Goal: Obtain resource: Download file/media

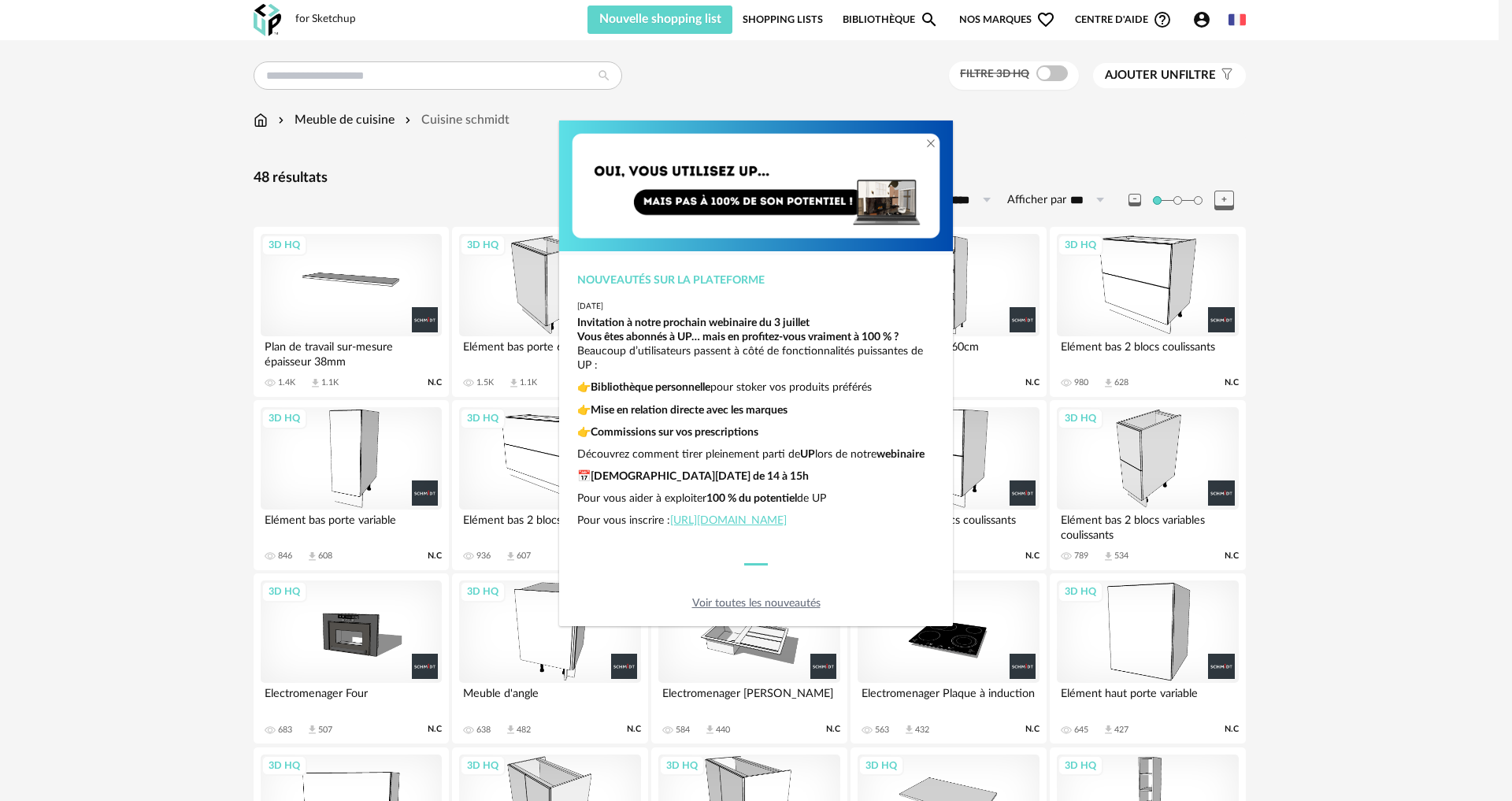
click at [1354, 518] on div "Nouveautés sur la plateforme [DATE] Invitation à notre prochain webinaire du [D…" at bounding box center [756, 400] width 1512 height 801
click at [529, 155] on div "Nouveautés sur la plateforme [DATE] Invitation à notre prochain webinaire du [D…" at bounding box center [756, 400] width 1512 height 801
click at [635, 169] on img "dialog" at bounding box center [755, 186] width 393 height 131
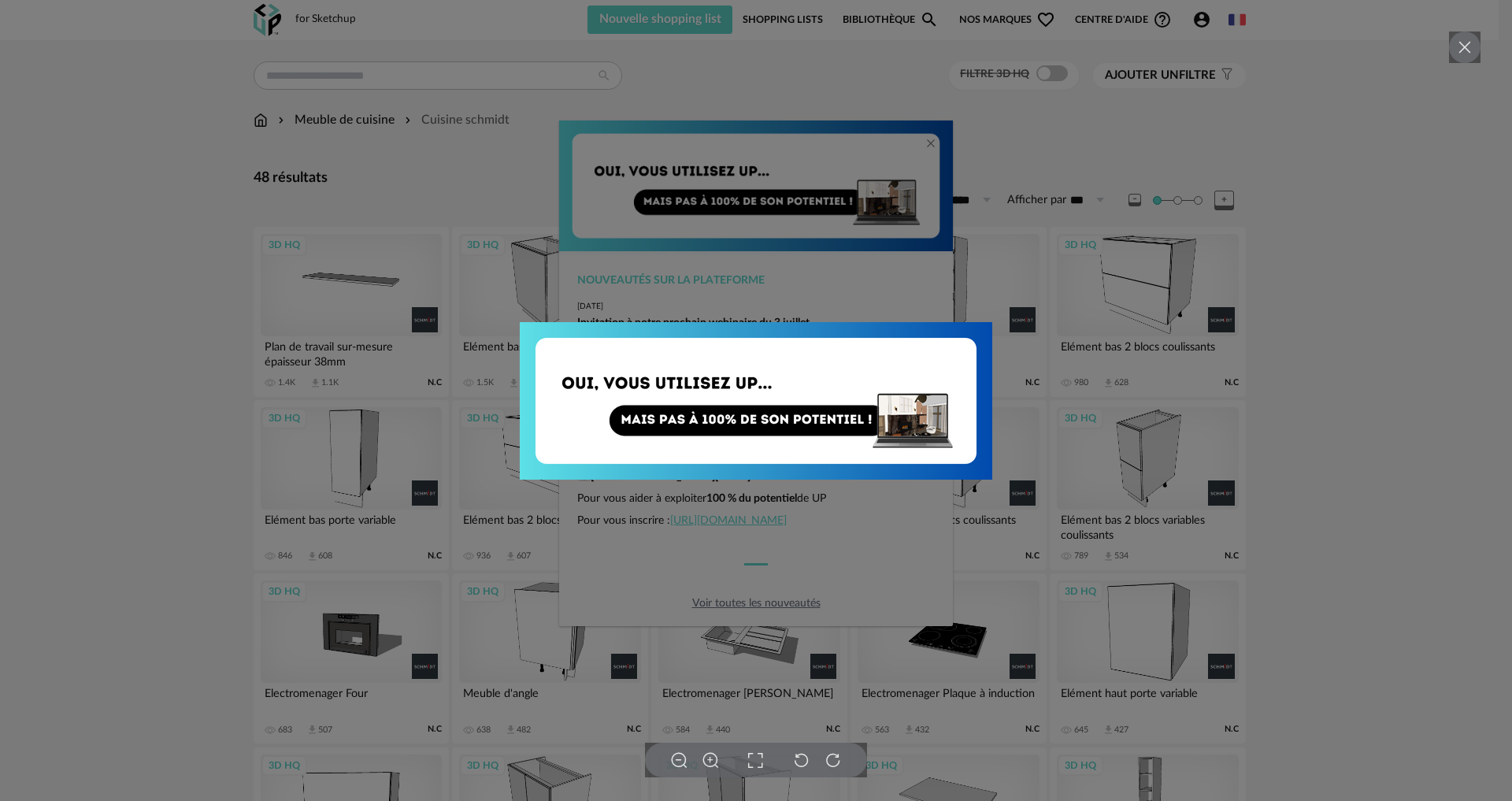
click at [1456, 41] on icon at bounding box center [1464, 47] width 19 height 19
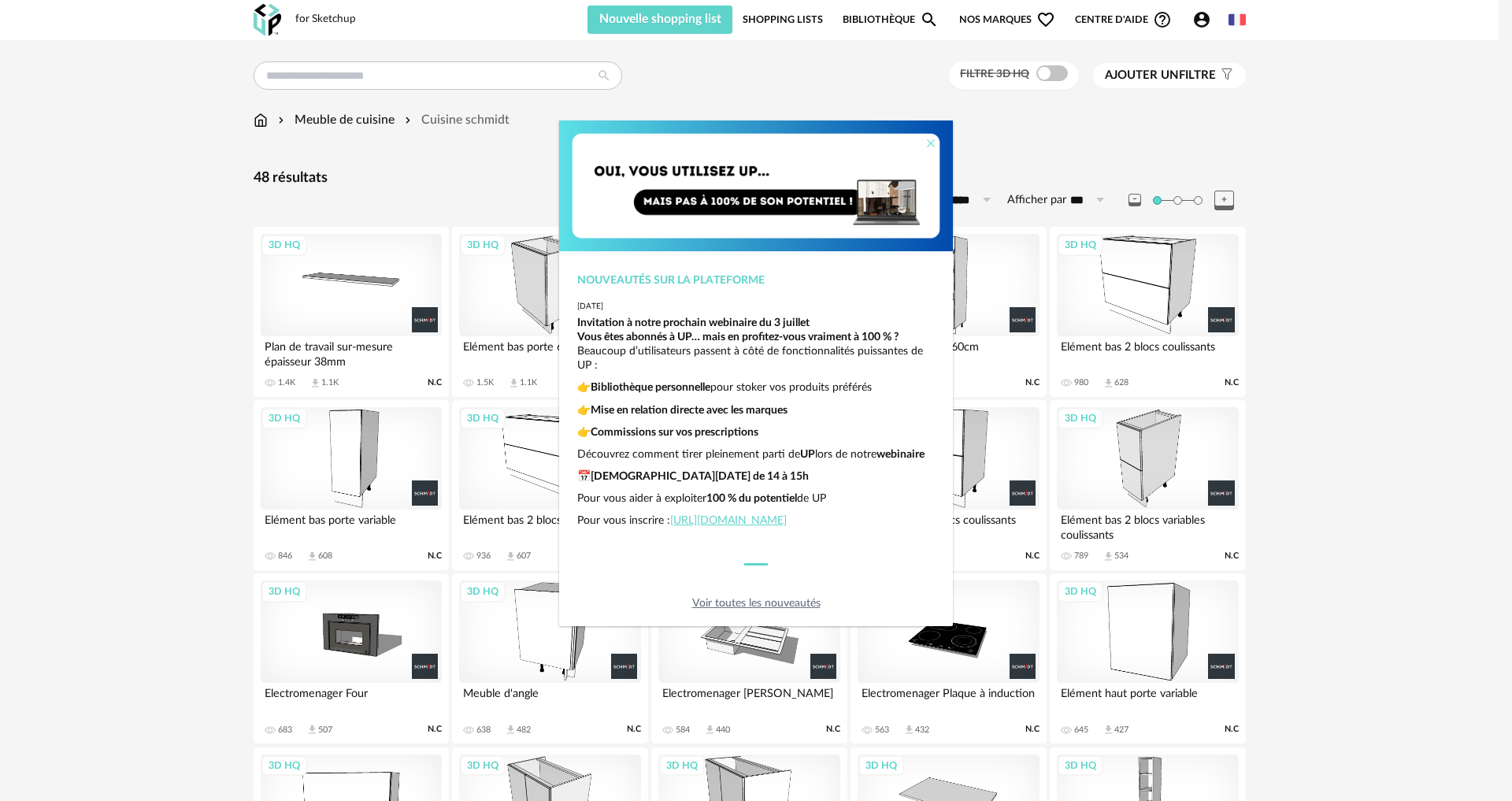
click at [931, 144] on icon "Close" at bounding box center [930, 143] width 12 height 12
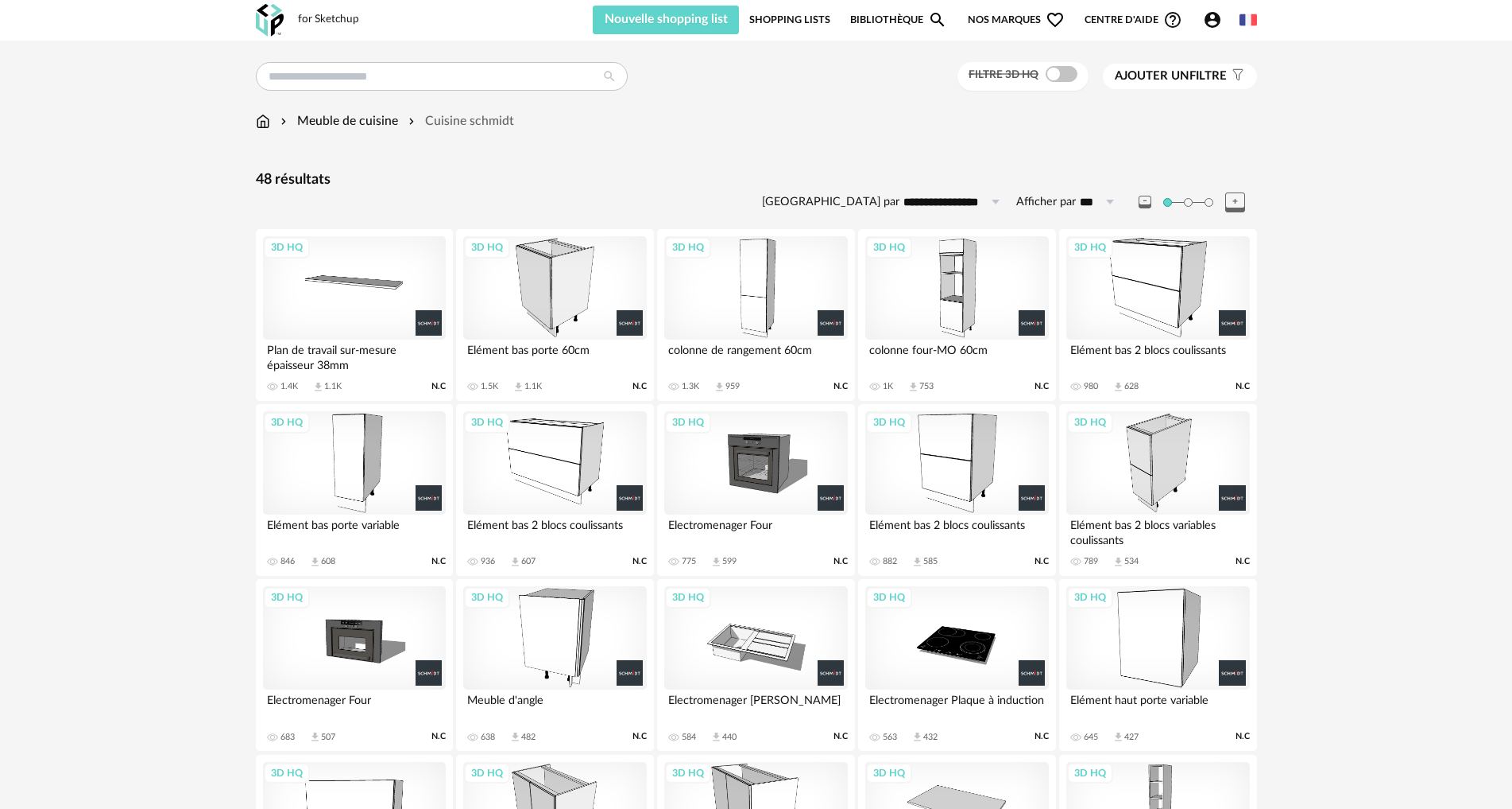
click at [756, 289] on div "3D HQ" at bounding box center [756, 287] width 183 height 103
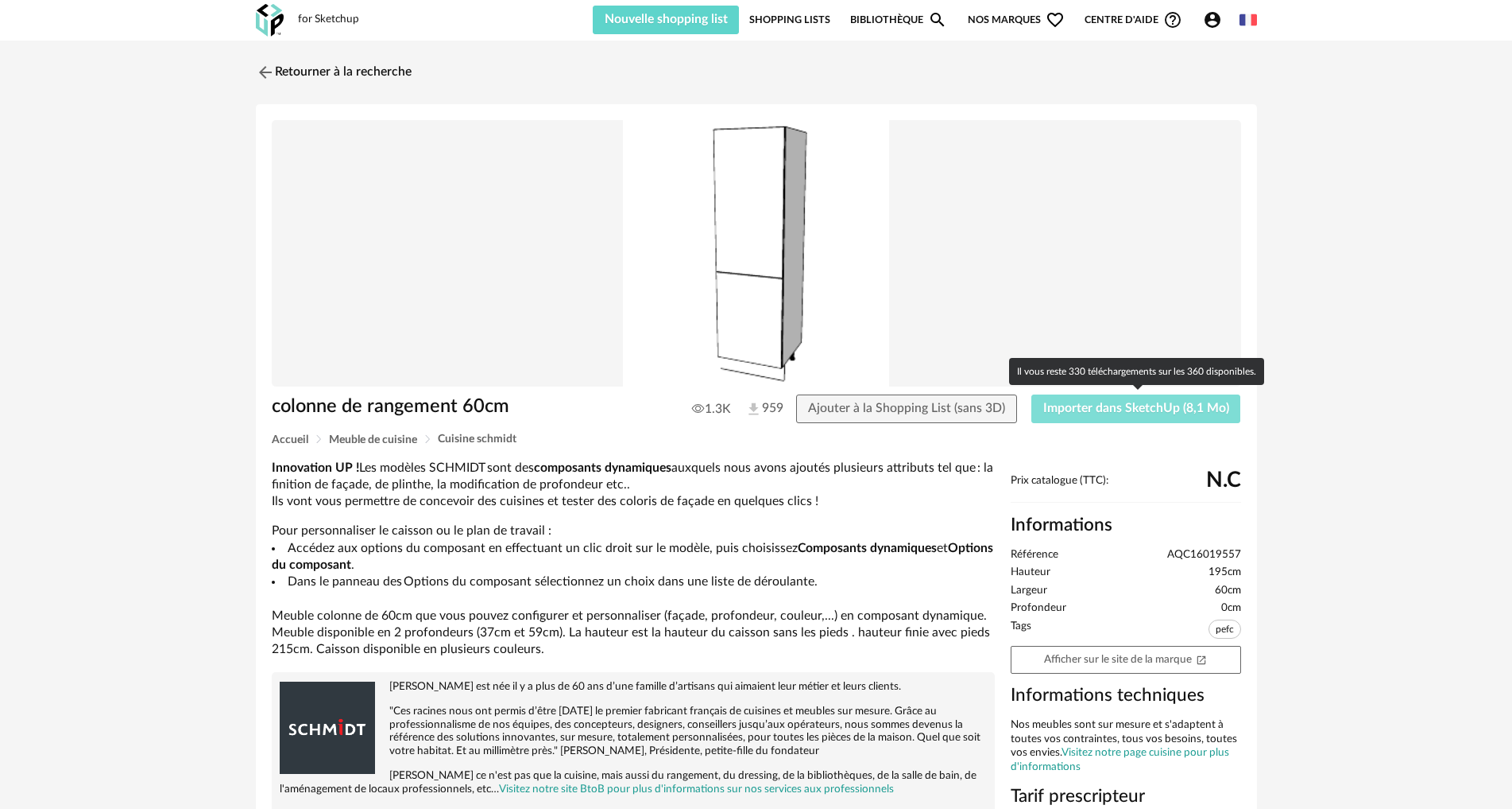
click at [1124, 403] on span "Importer dans SketchUp (8,1 Mo)" at bounding box center [1137, 407] width 186 height 12
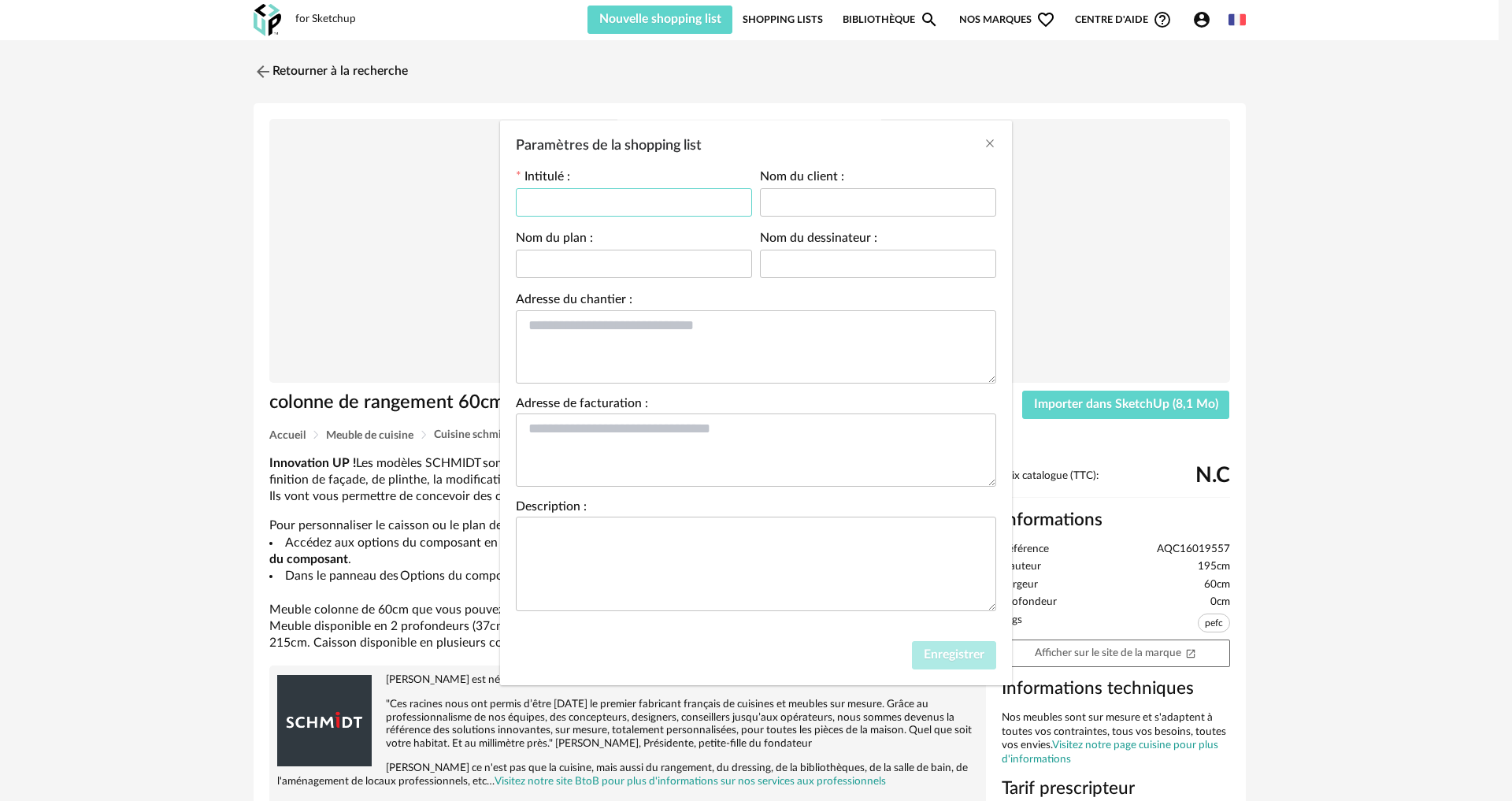
click at [676, 197] on input "Paramètres de la shopping list" at bounding box center [634, 202] width 237 height 28
type input "*******"
click at [801, 201] on input "Paramètres de la shopping list" at bounding box center [878, 202] width 237 height 28
type input "*****"
click at [704, 251] on input "Paramètres de la shopping list" at bounding box center [634, 264] width 237 height 28
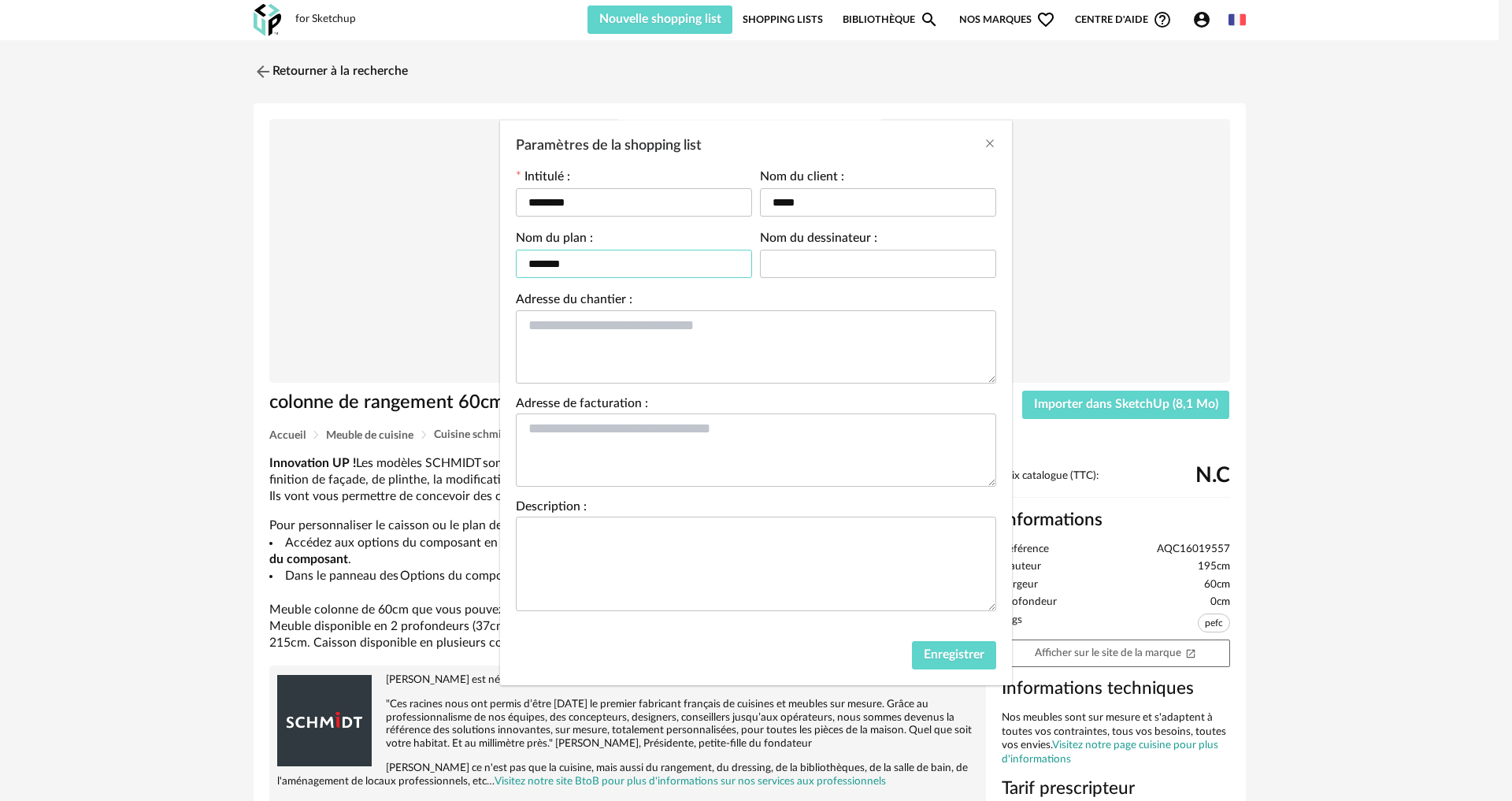
type input "*******"
click at [790, 257] on input "Paramètres de la shopping list" at bounding box center [878, 264] width 237 height 28
type input "********"
click at [946, 655] on span "Enregistrer" at bounding box center [953, 654] width 61 height 12
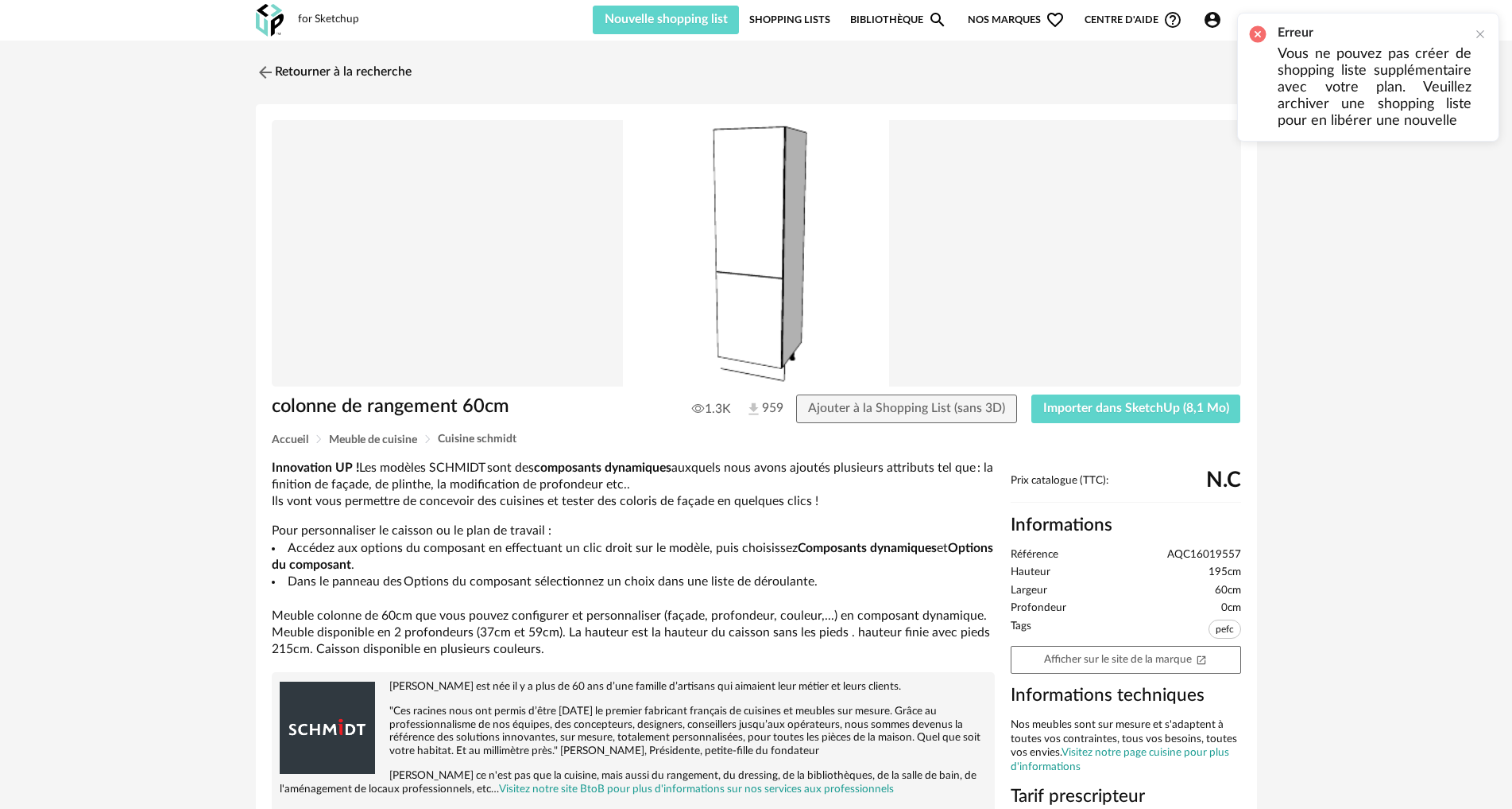
click at [811, 17] on link "Shopping Lists" at bounding box center [791, 20] width 82 height 28
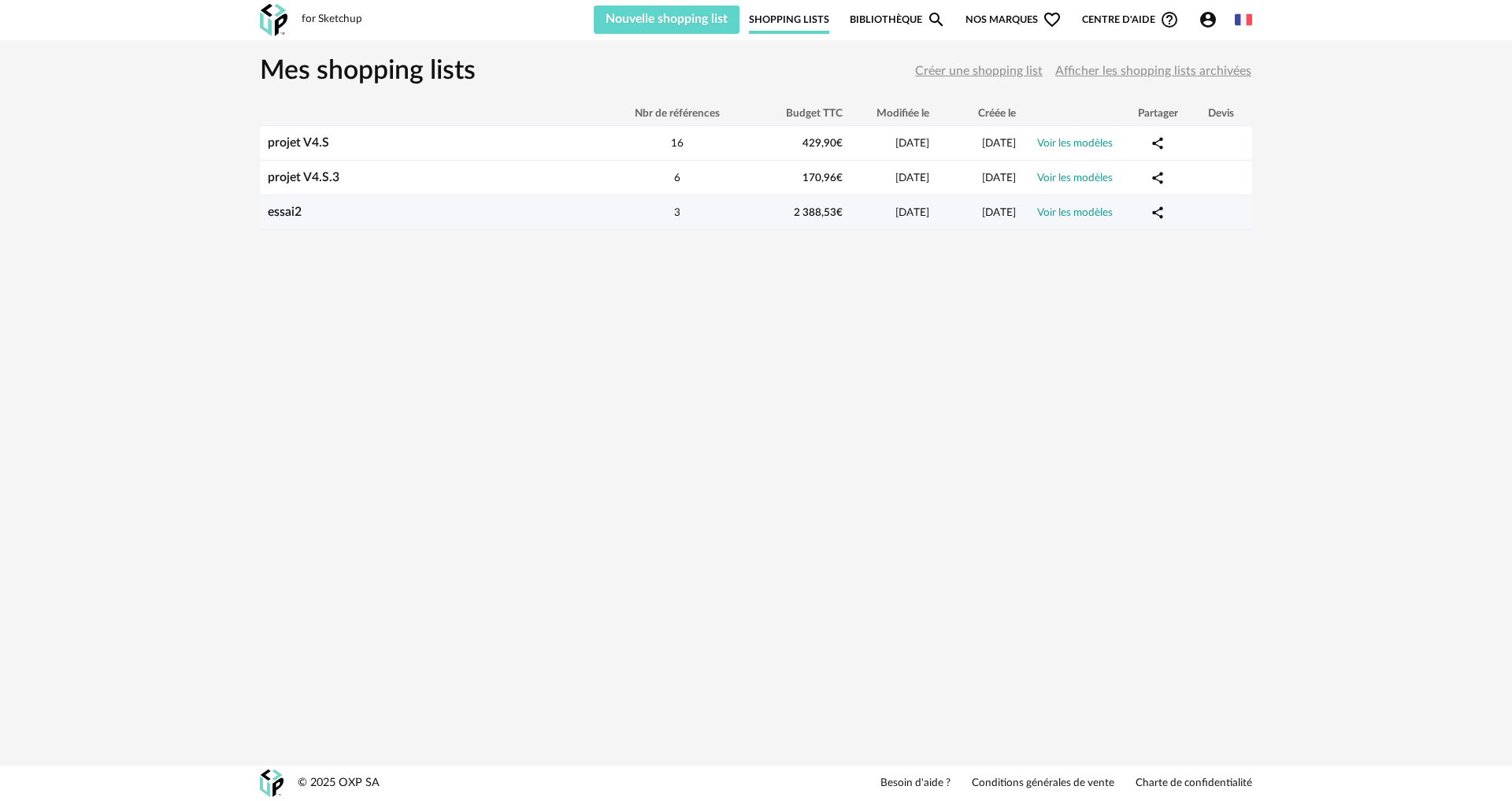
click at [306, 216] on div "essai2" at bounding box center [433, 212] width 347 height 15
click at [291, 206] on link "essai2" at bounding box center [285, 211] width 34 height 12
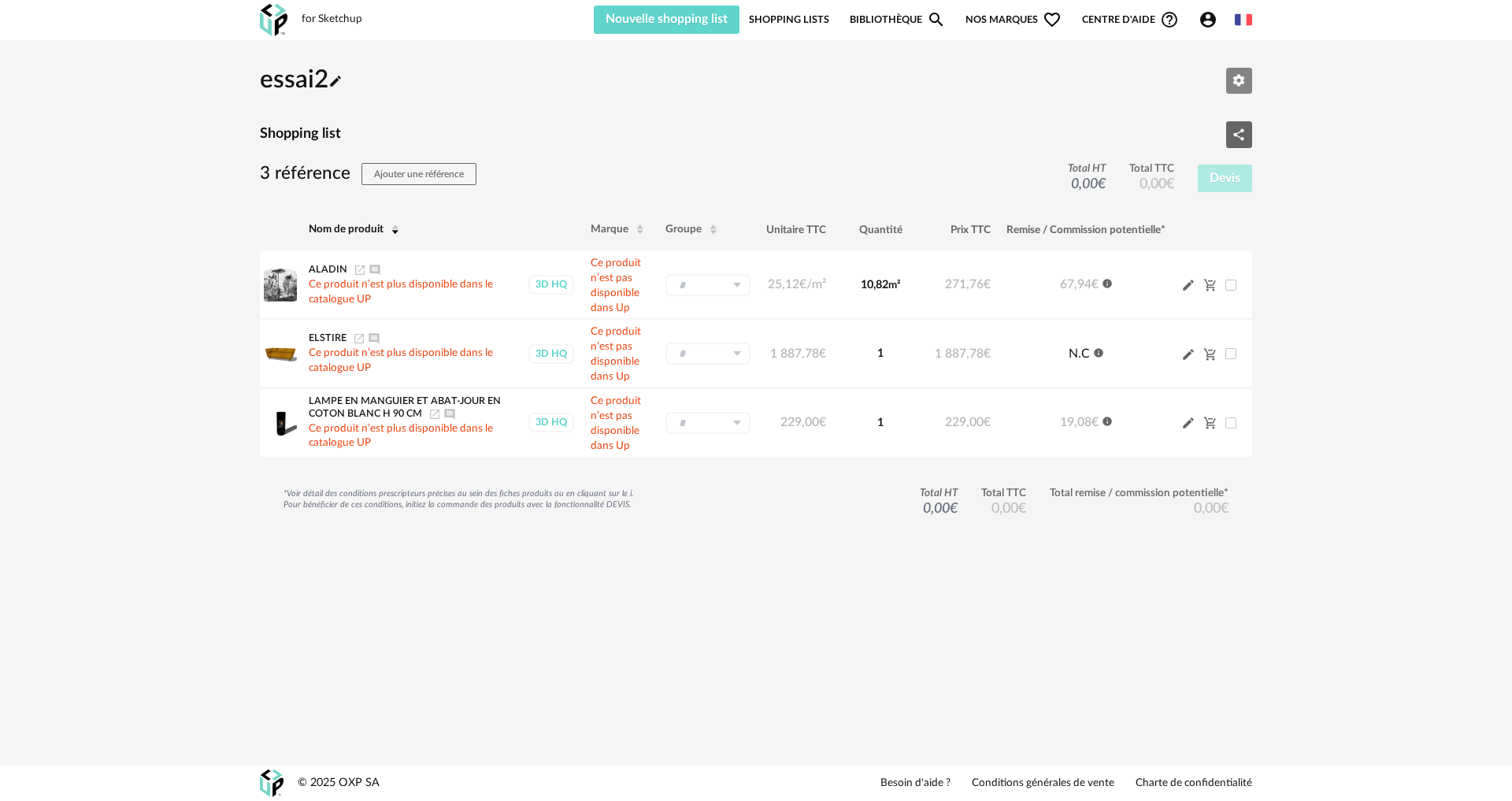
click at [1242, 73] on icon "Editer les paramètres" at bounding box center [1238, 80] width 14 height 14
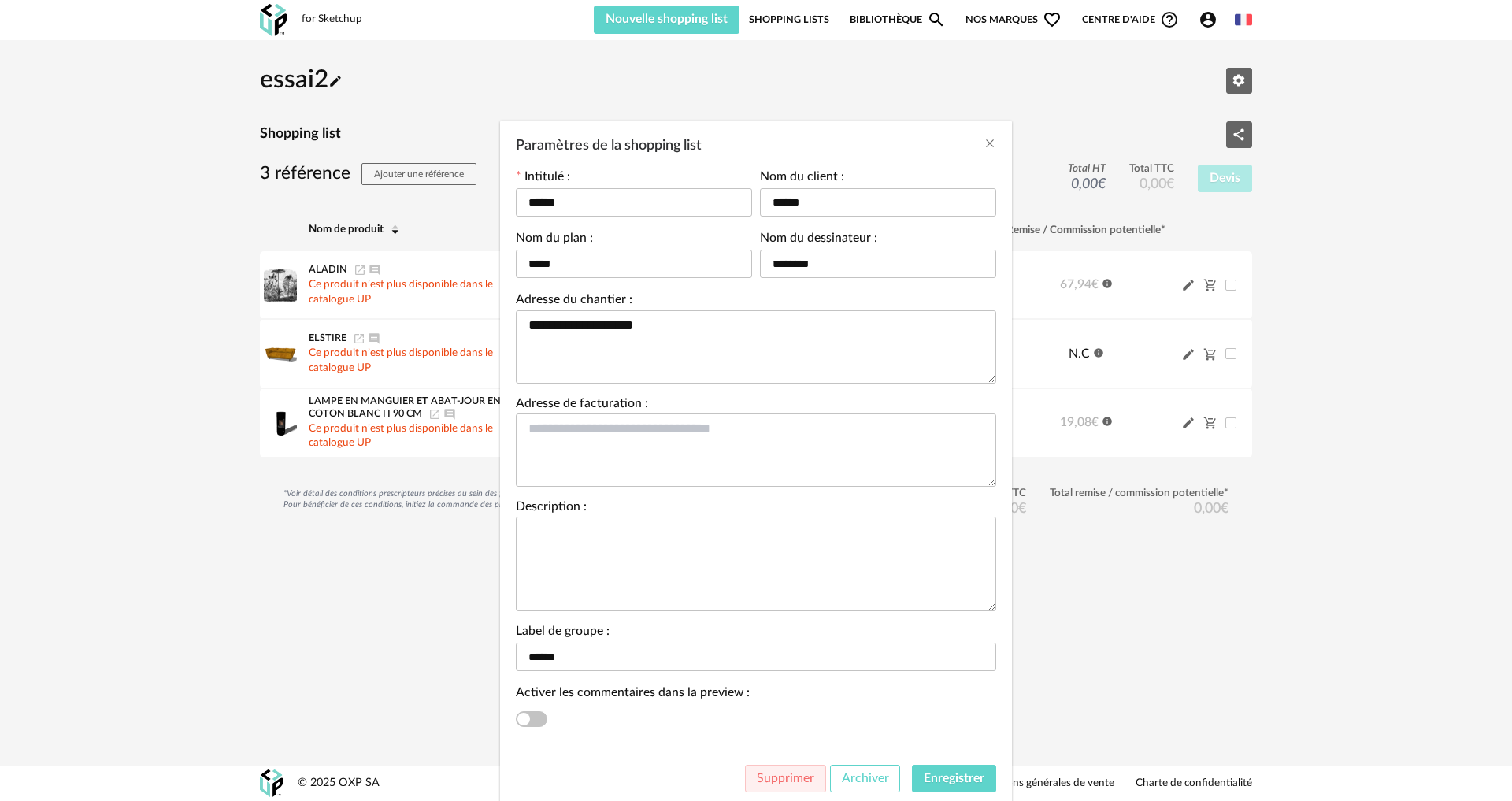
click at [844, 772] on span "Archiver" at bounding box center [865, 778] width 47 height 12
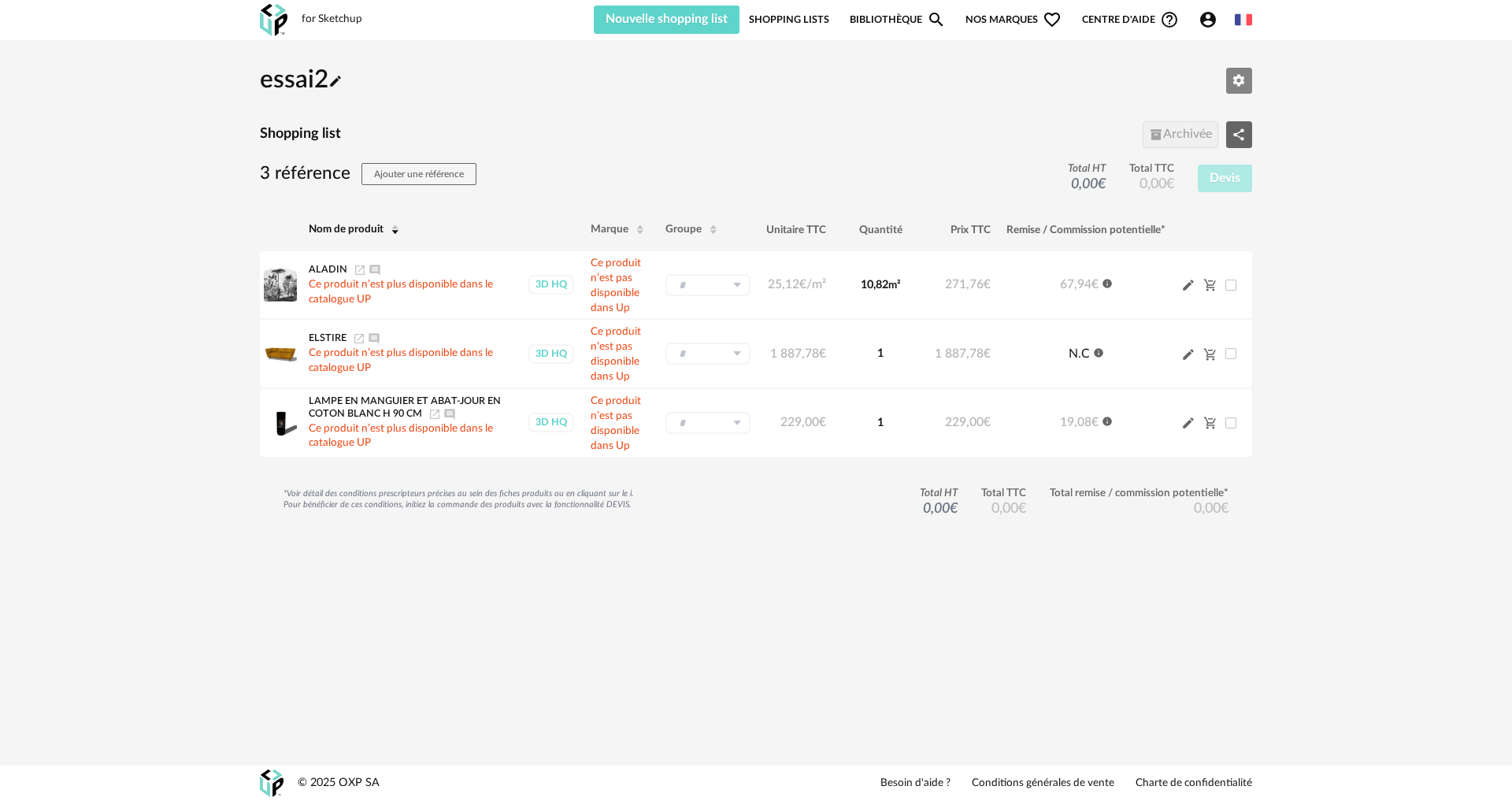
click at [1239, 78] on icon "Editer les paramètres" at bounding box center [1239, 81] width 12 height 12
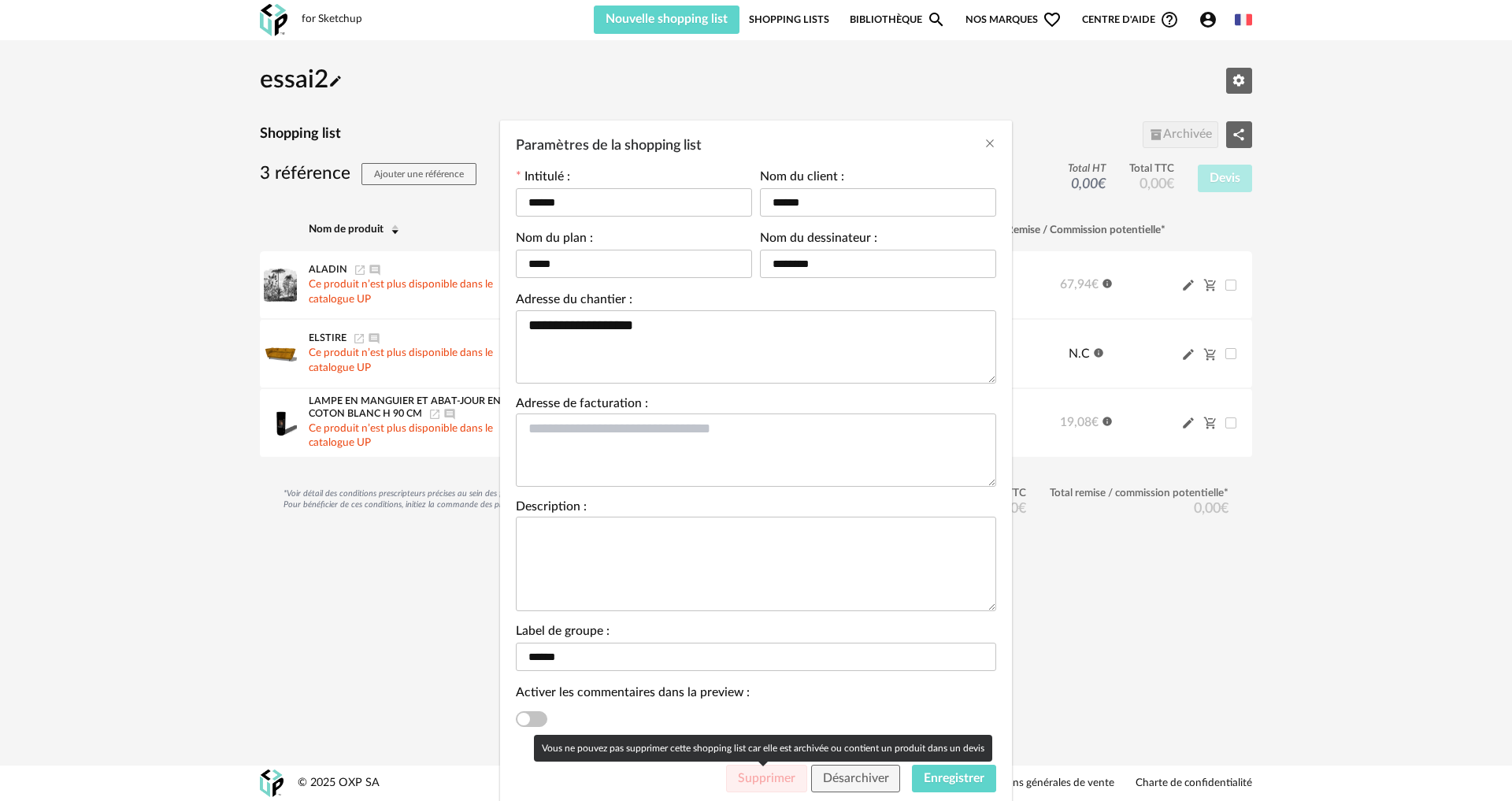
click at [738, 778] on span "Supprimer" at bounding box center [766, 778] width 57 height 12
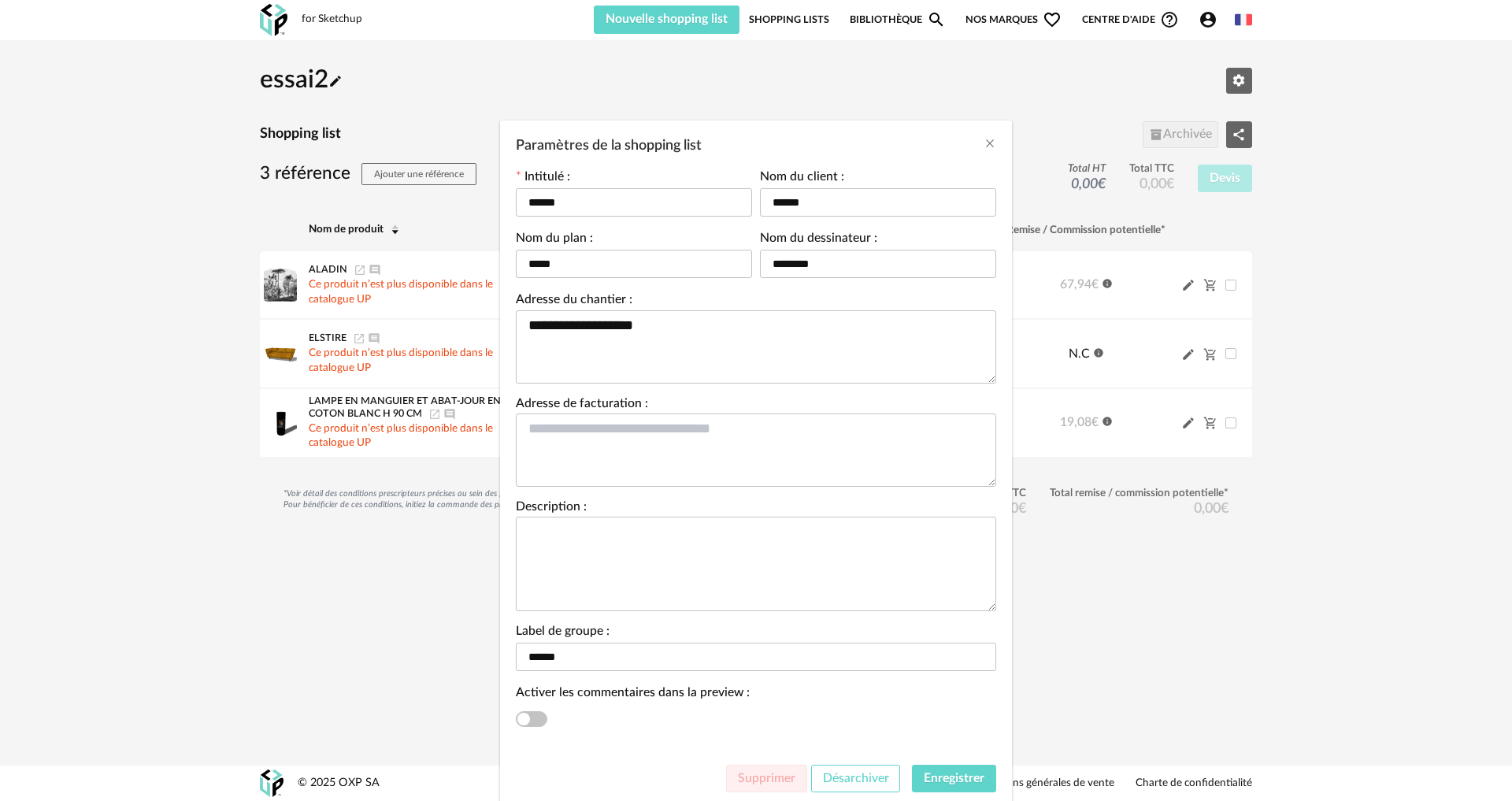
click at [838, 773] on span "Désarchiver" at bounding box center [856, 778] width 66 height 12
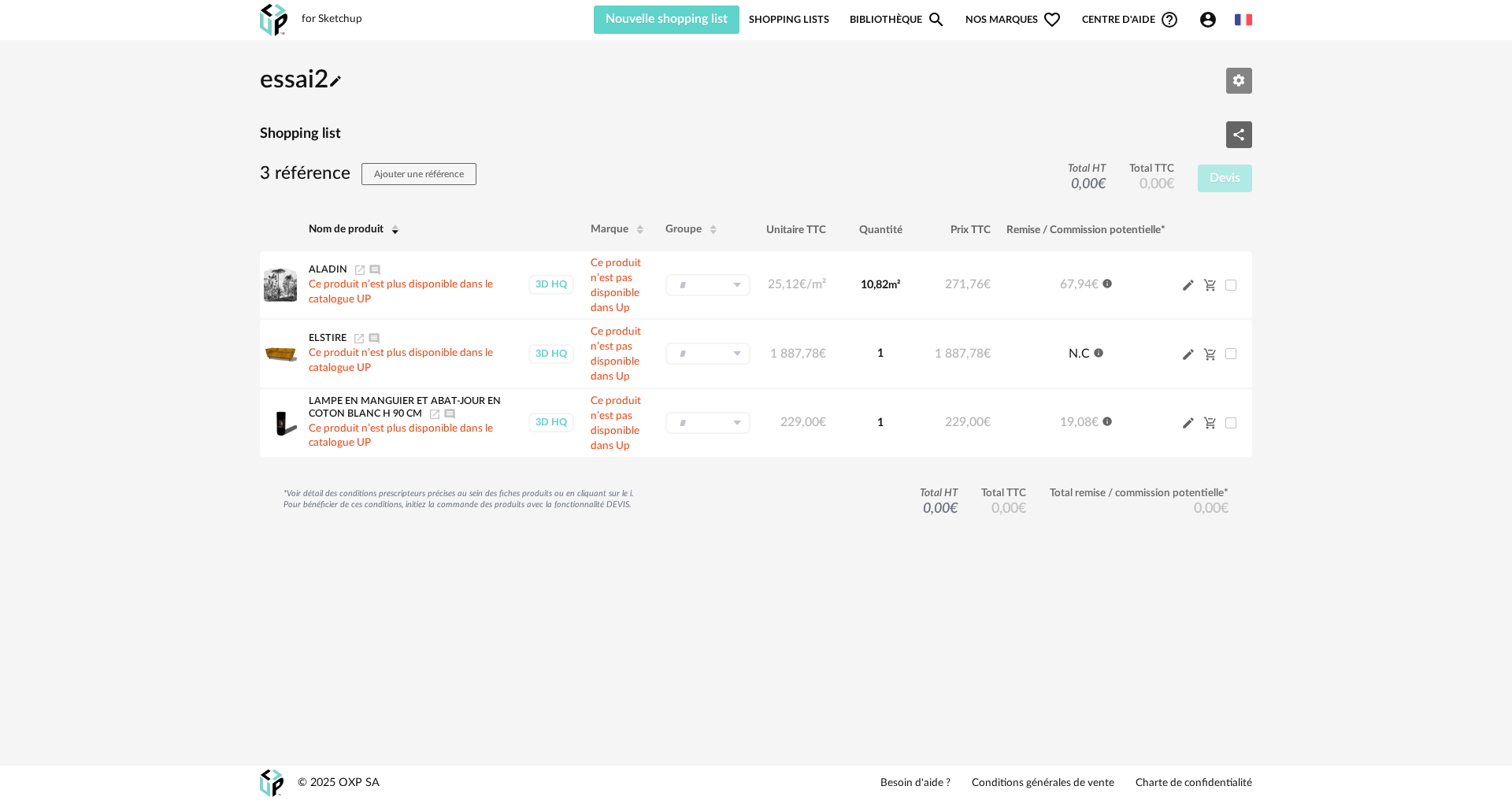
click at [1235, 70] on button "Editer les paramètres" at bounding box center [1239, 81] width 27 height 27
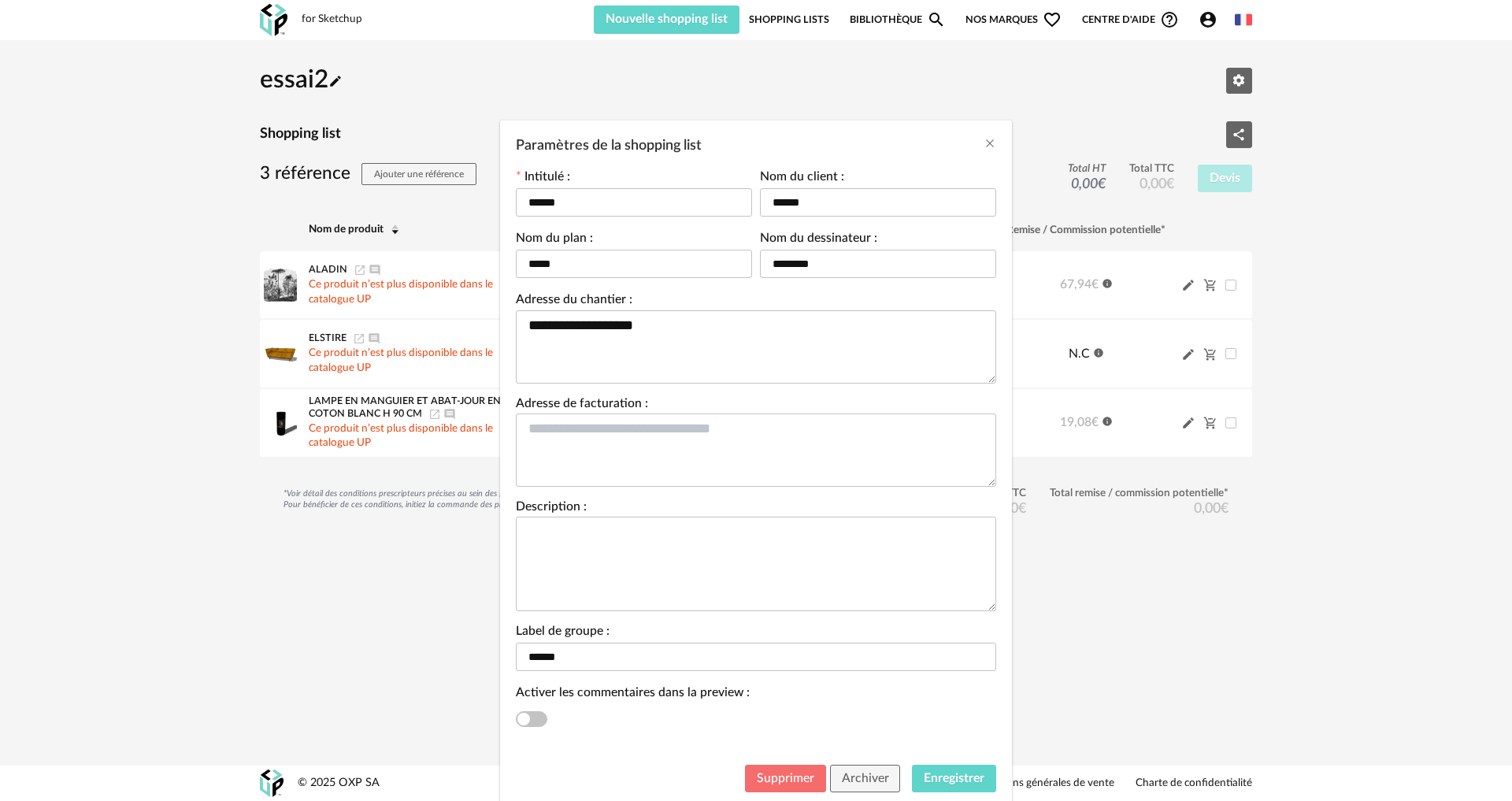
click at [790, 778] on span "Supprimer" at bounding box center [785, 778] width 57 height 12
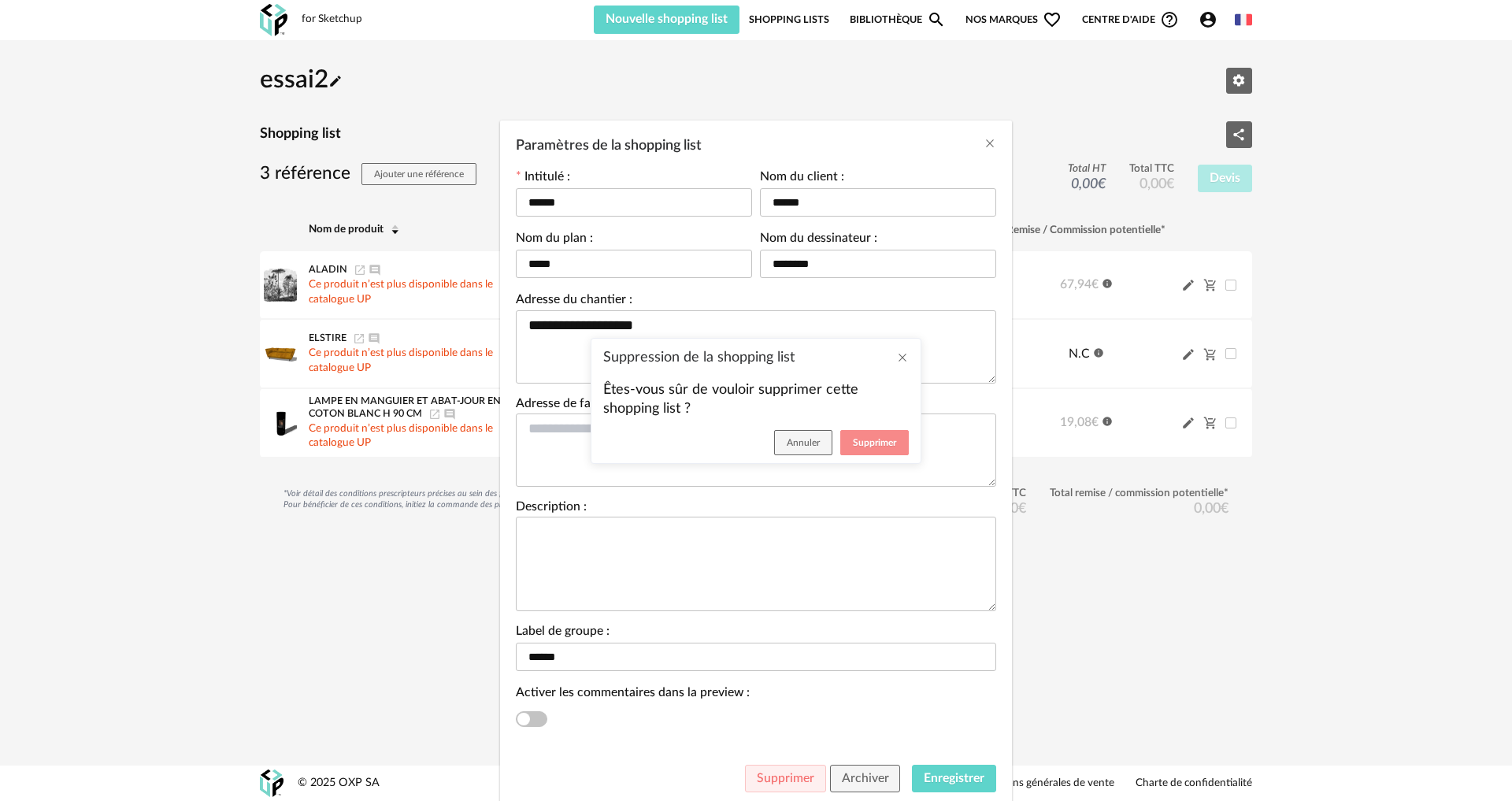
click at [881, 438] on span "Supprimer" at bounding box center [874, 442] width 43 height 9
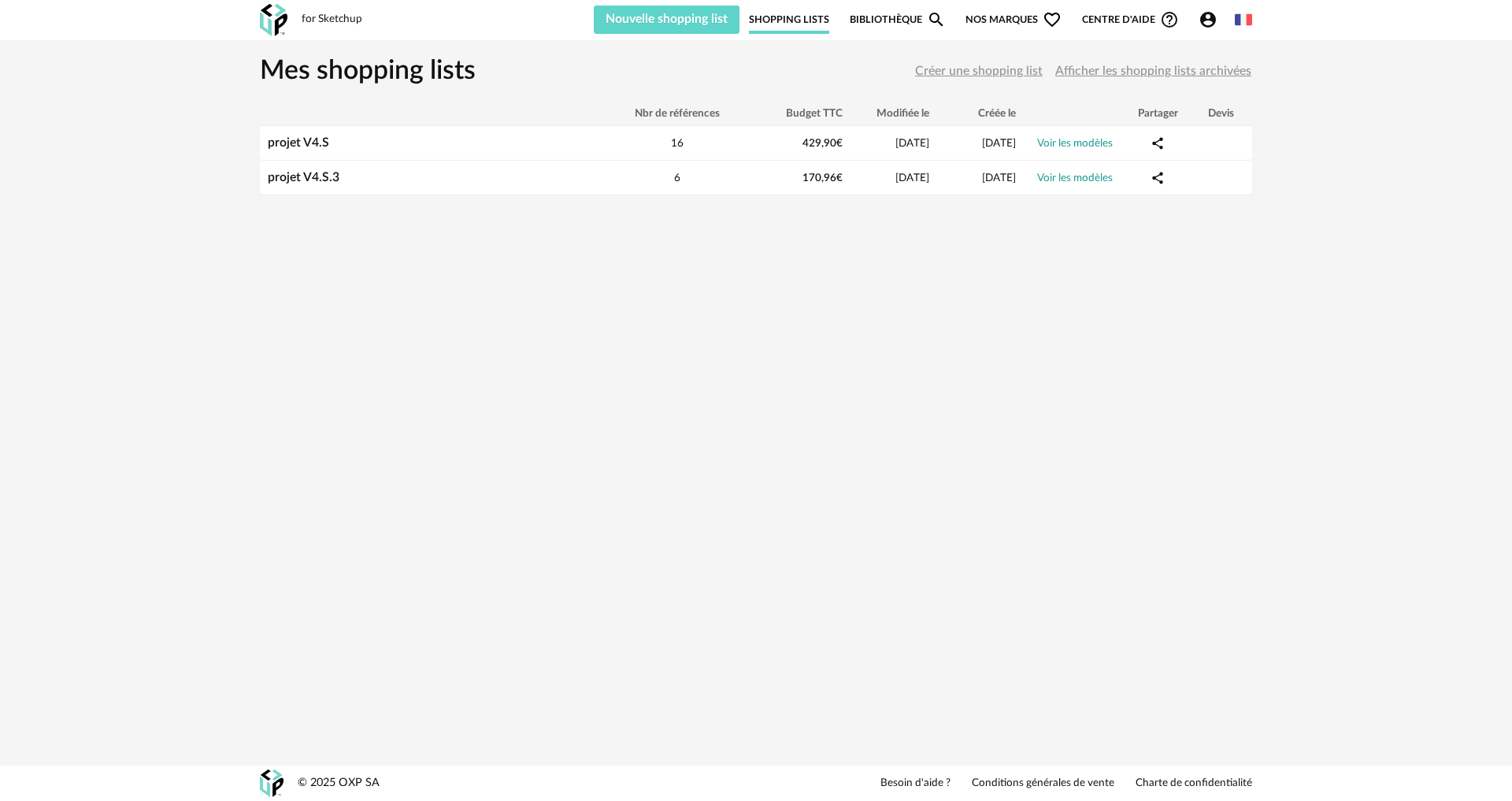
click at [322, 16] on div "for Sketchup" at bounding box center [332, 19] width 61 height 14
click at [819, 22] on link "Shopping Lists" at bounding box center [789, 20] width 81 height 28
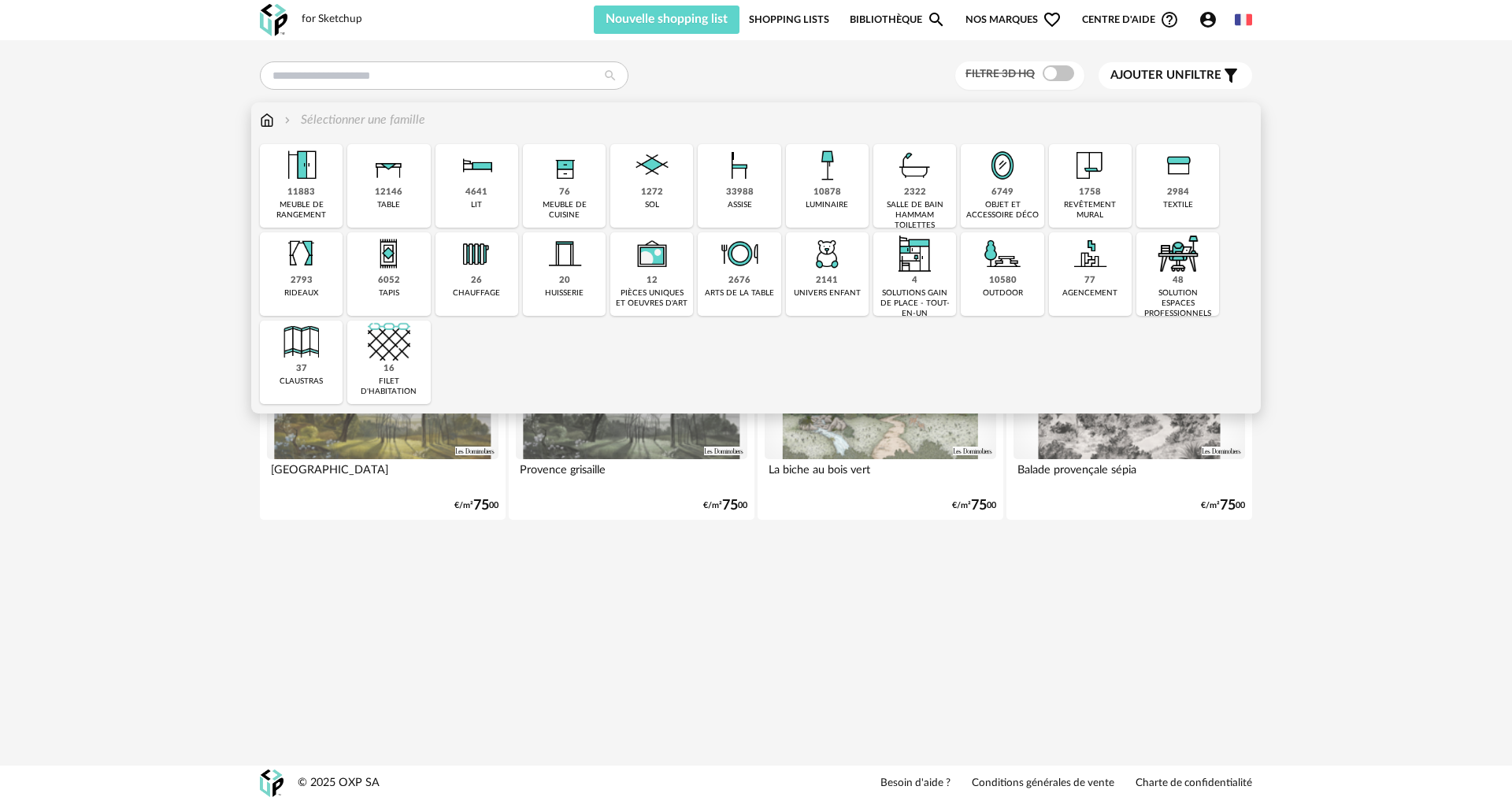
click at [549, 190] on div "76 meuble de cuisine" at bounding box center [564, 185] width 83 height 84
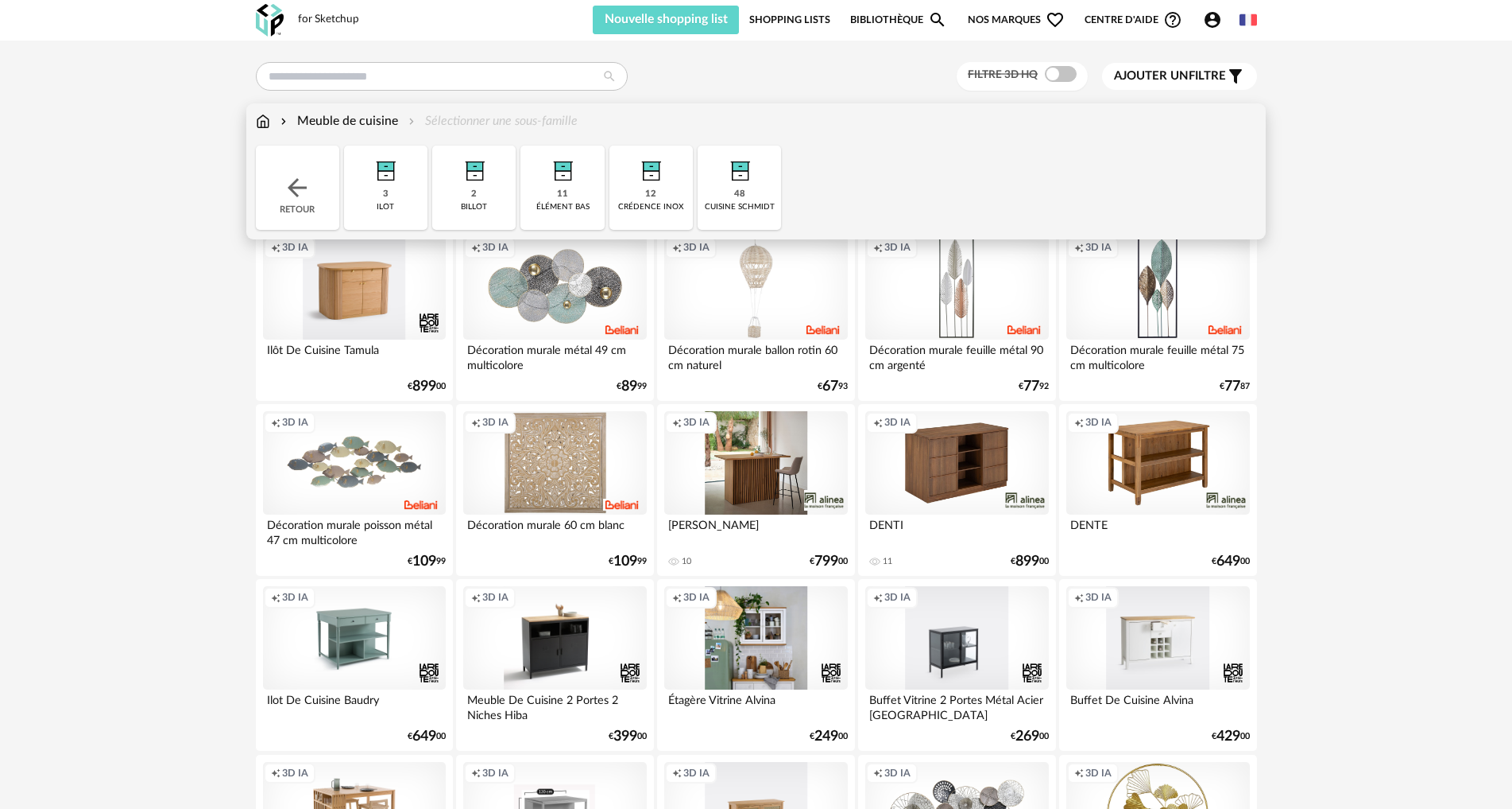
click at [737, 185] on img at bounding box center [739, 166] width 43 height 43
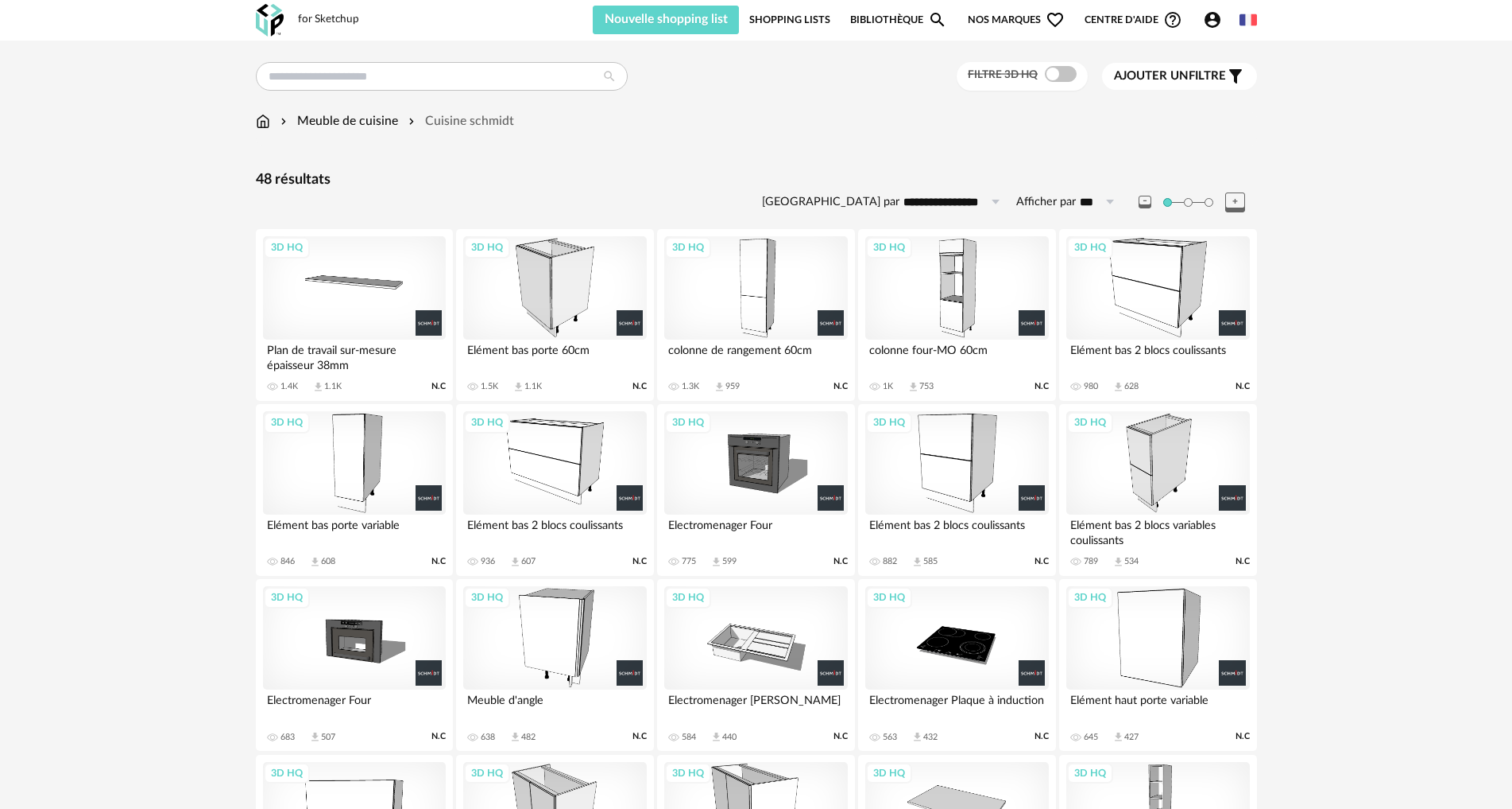
click at [747, 298] on div "3D HQ" at bounding box center [756, 287] width 183 height 103
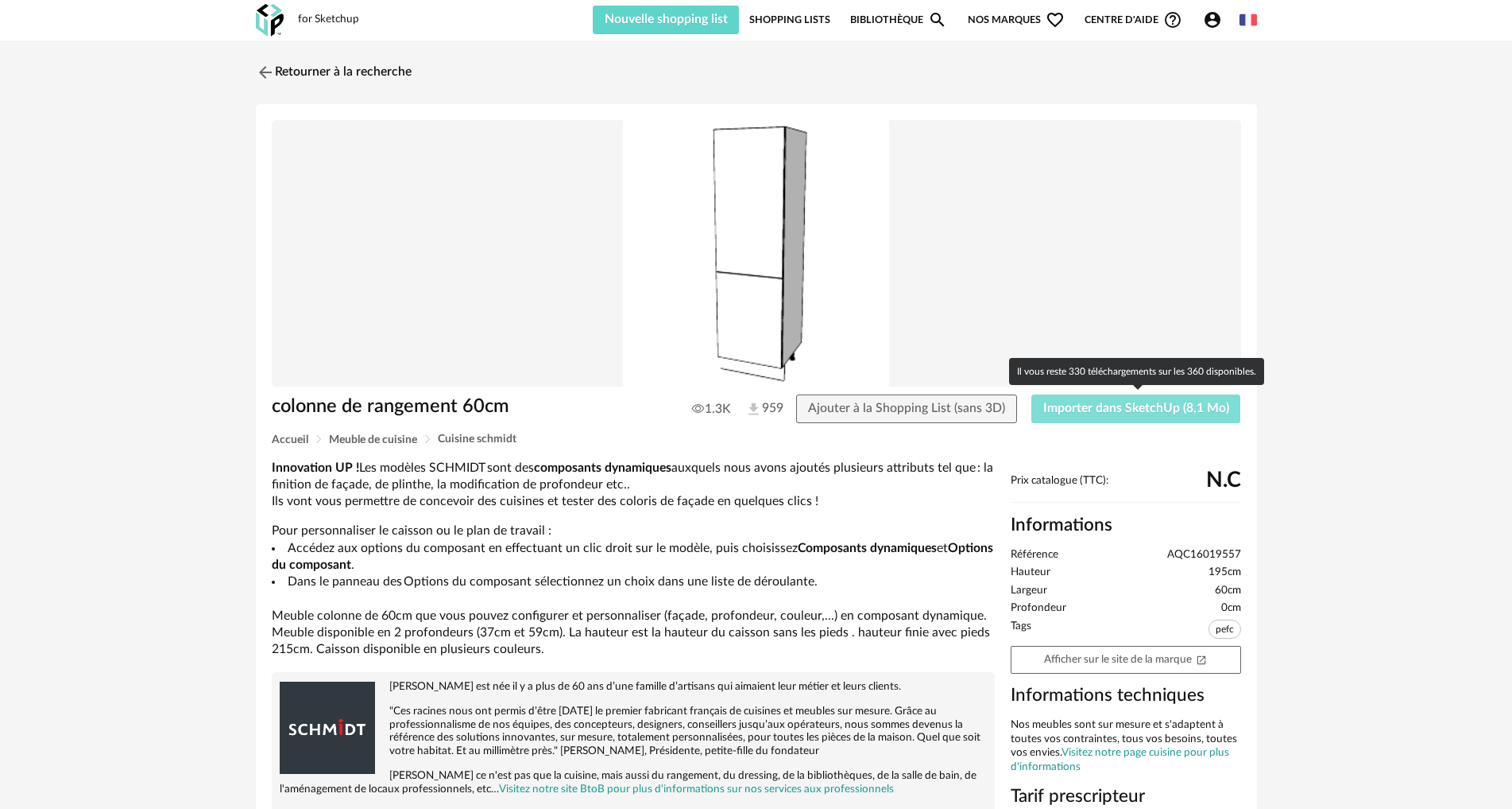
click at [1158, 410] on span "Importer dans SketchUp (8,1 Mo)" at bounding box center [1137, 407] width 186 height 12
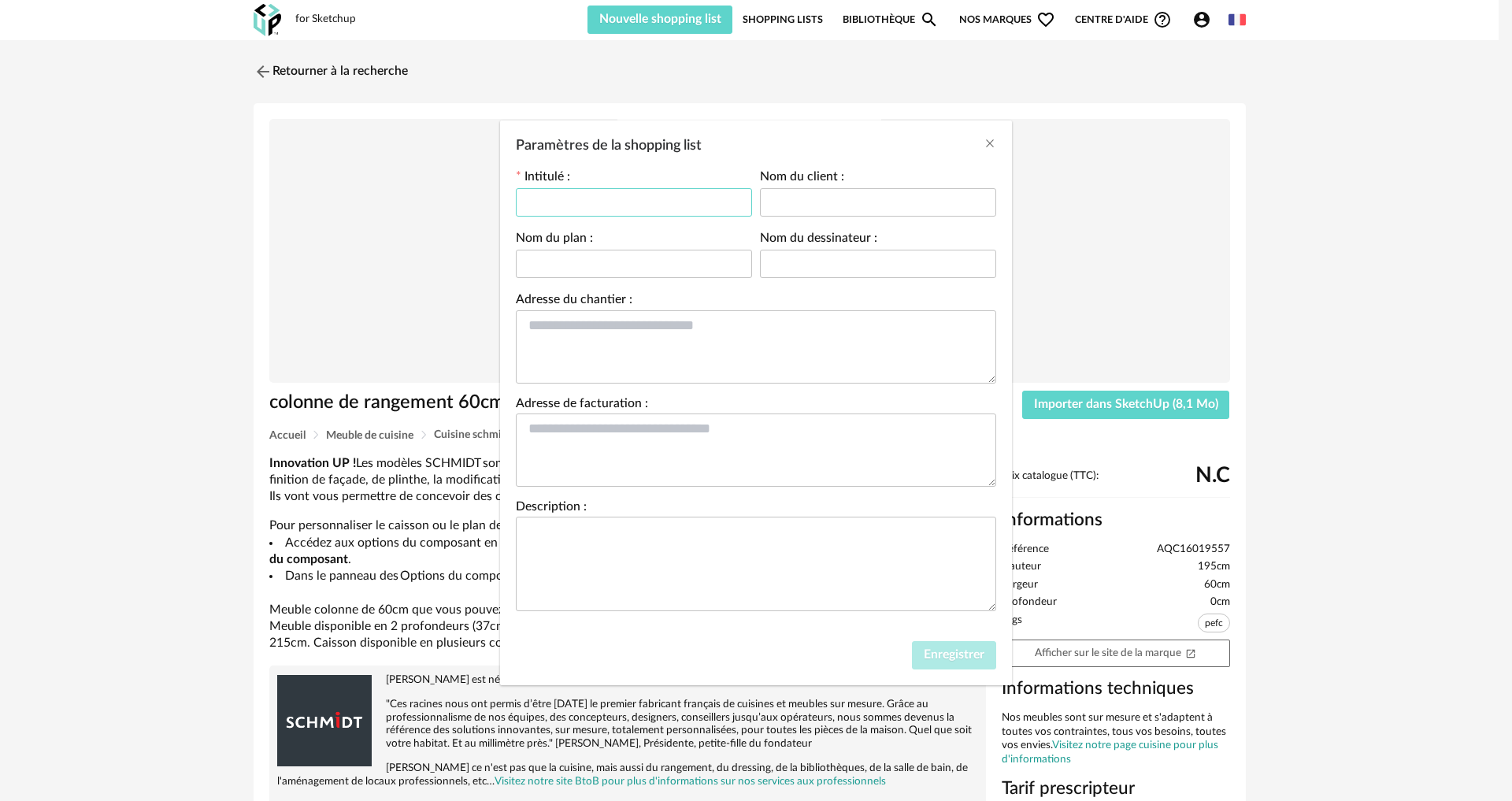
click at [605, 198] on input "Paramètres de la shopping list" at bounding box center [634, 202] width 237 height 28
type input "*******"
click at [821, 209] on input "Paramètres de la shopping list" at bounding box center [878, 202] width 237 height 28
type input "*****"
click at [791, 254] on input "Paramètres de la shopping list" at bounding box center [878, 264] width 237 height 28
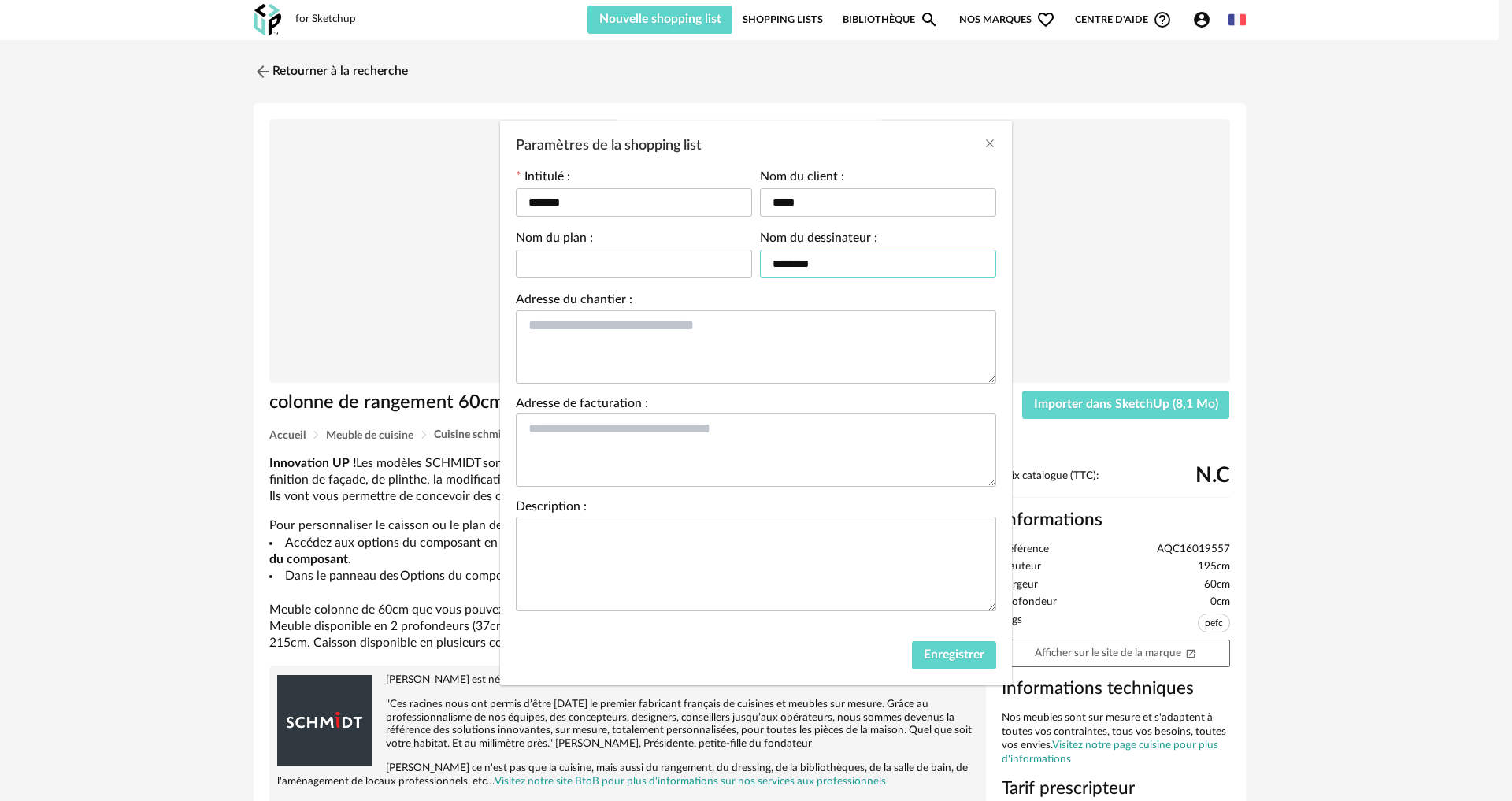
type input "********"
drag, startPoint x: 698, startPoint y: 290, endPoint x: 677, endPoint y: 268, distance: 30.4
click at [697, 290] on div "Nom du plan :" at bounding box center [634, 262] width 244 height 61
click at [677, 268] on input "Paramètres de la shopping list" at bounding box center [634, 264] width 237 height 28
type input "*******"
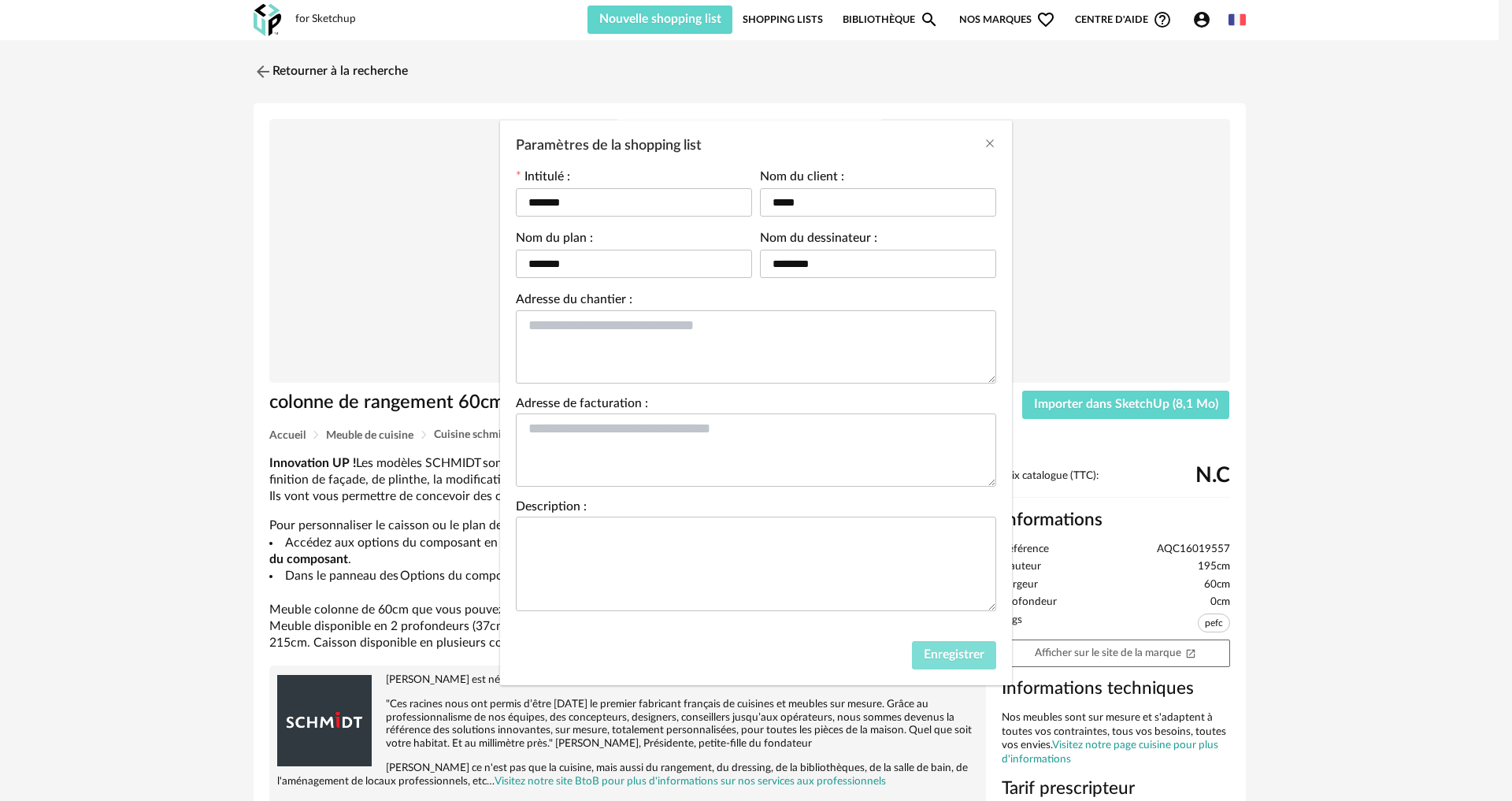
click at [933, 659] on span "Enregistrer" at bounding box center [953, 654] width 61 height 12
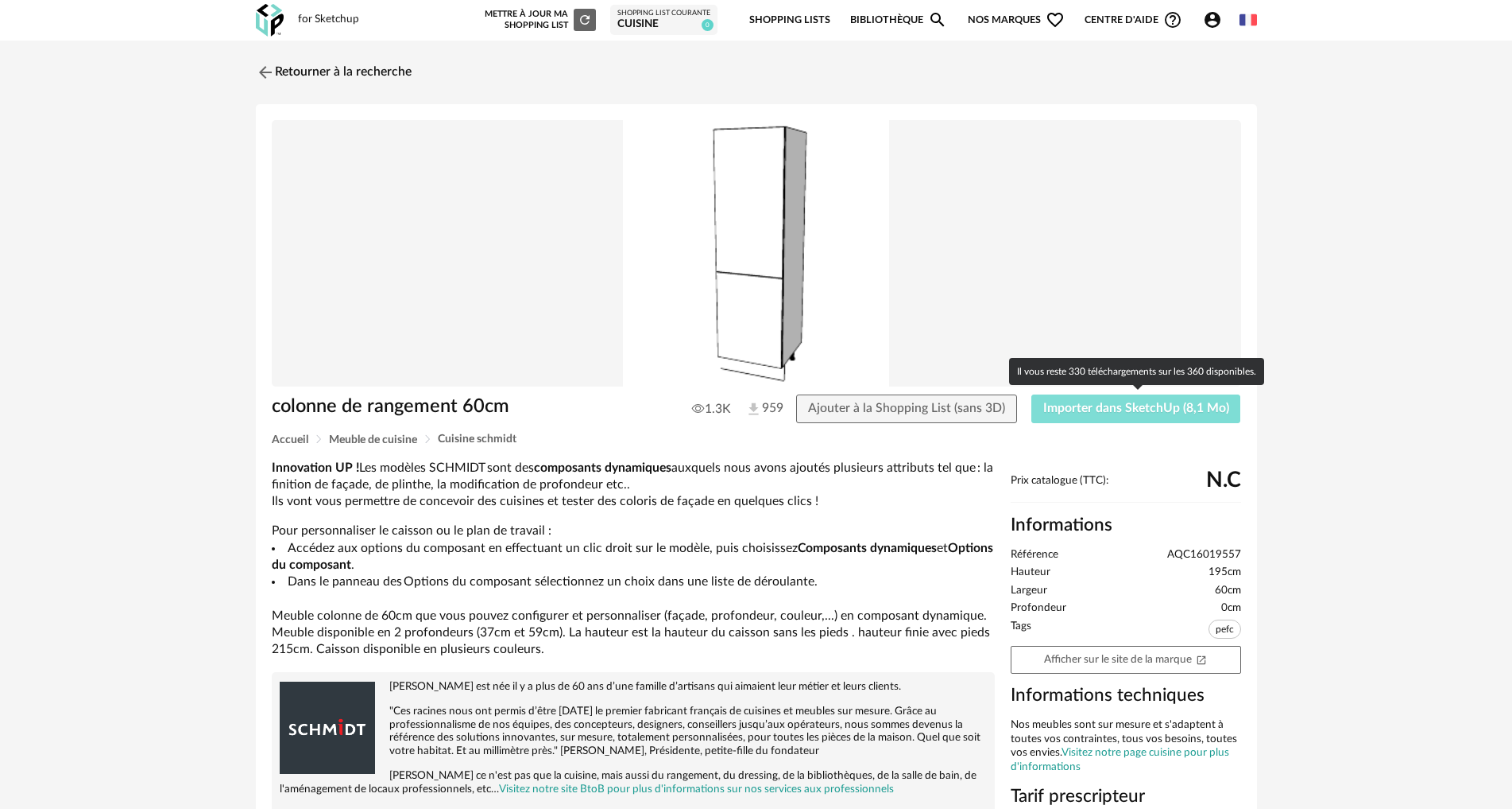
click at [1108, 413] on span "Importer dans SketchUp (8,1 Mo)" at bounding box center [1137, 407] width 186 height 12
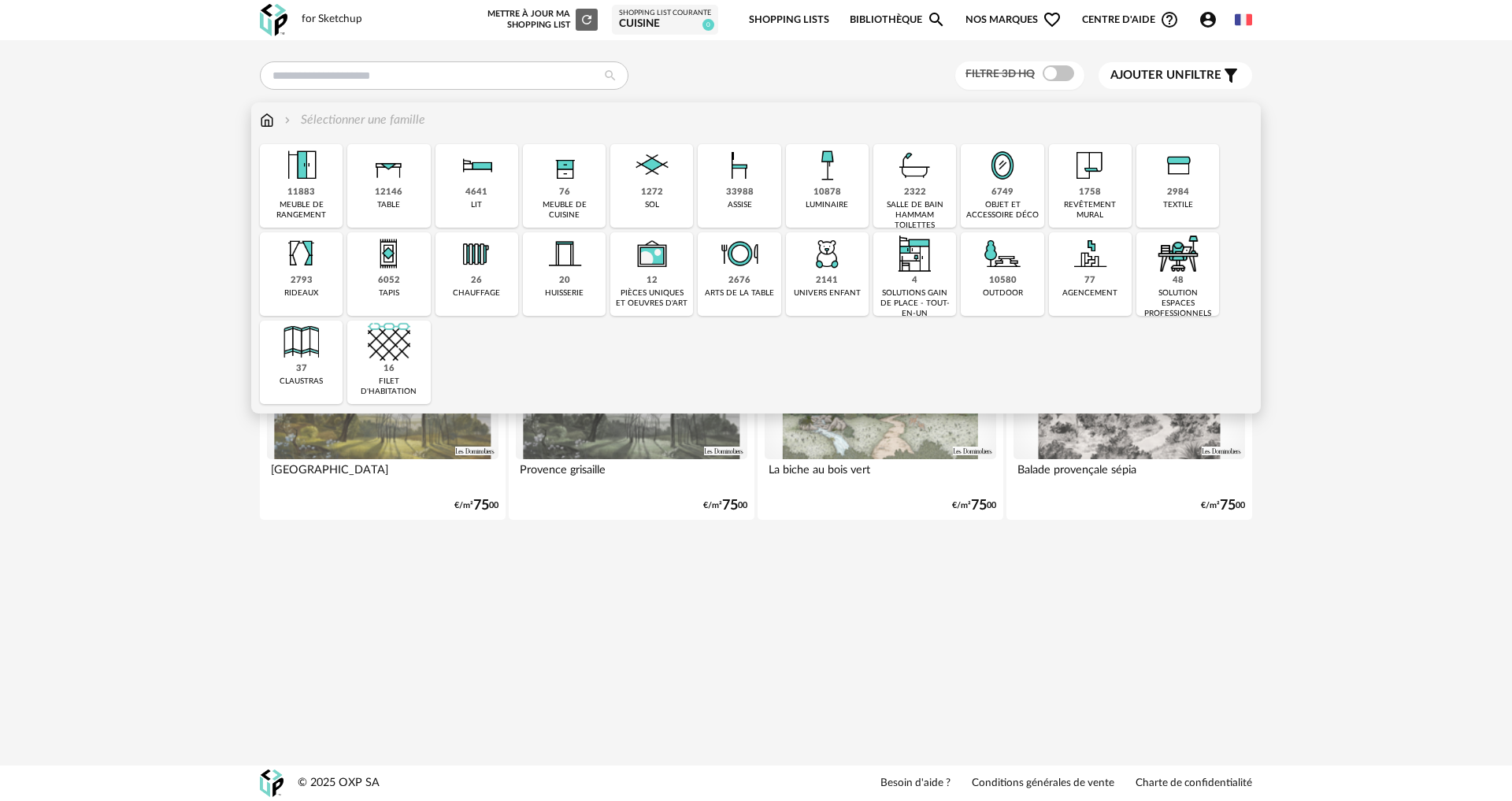
click at [555, 195] on div "76 meuble de cuisine" at bounding box center [564, 185] width 83 height 84
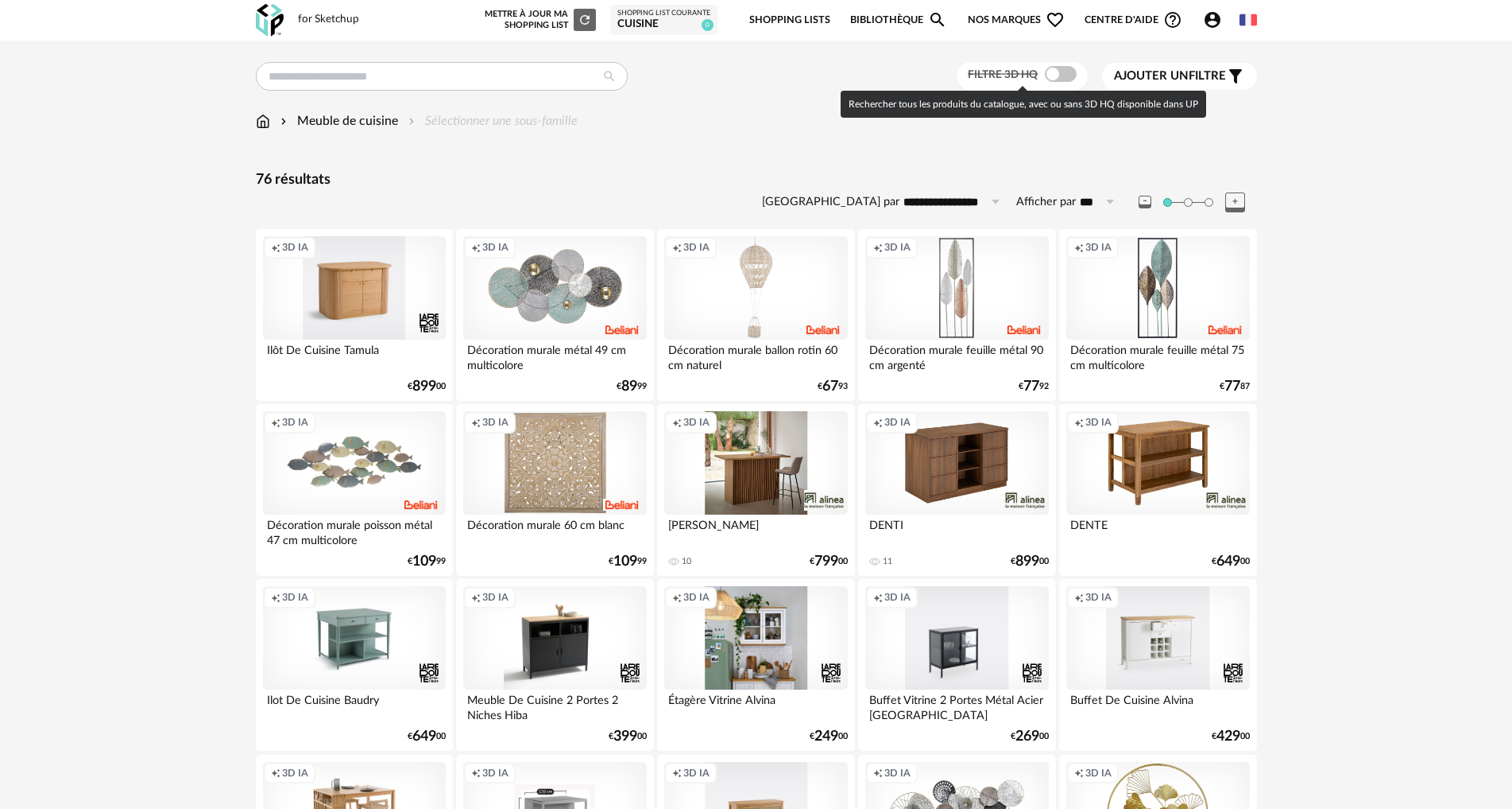
click at [1057, 72] on span at bounding box center [1061, 74] width 32 height 16
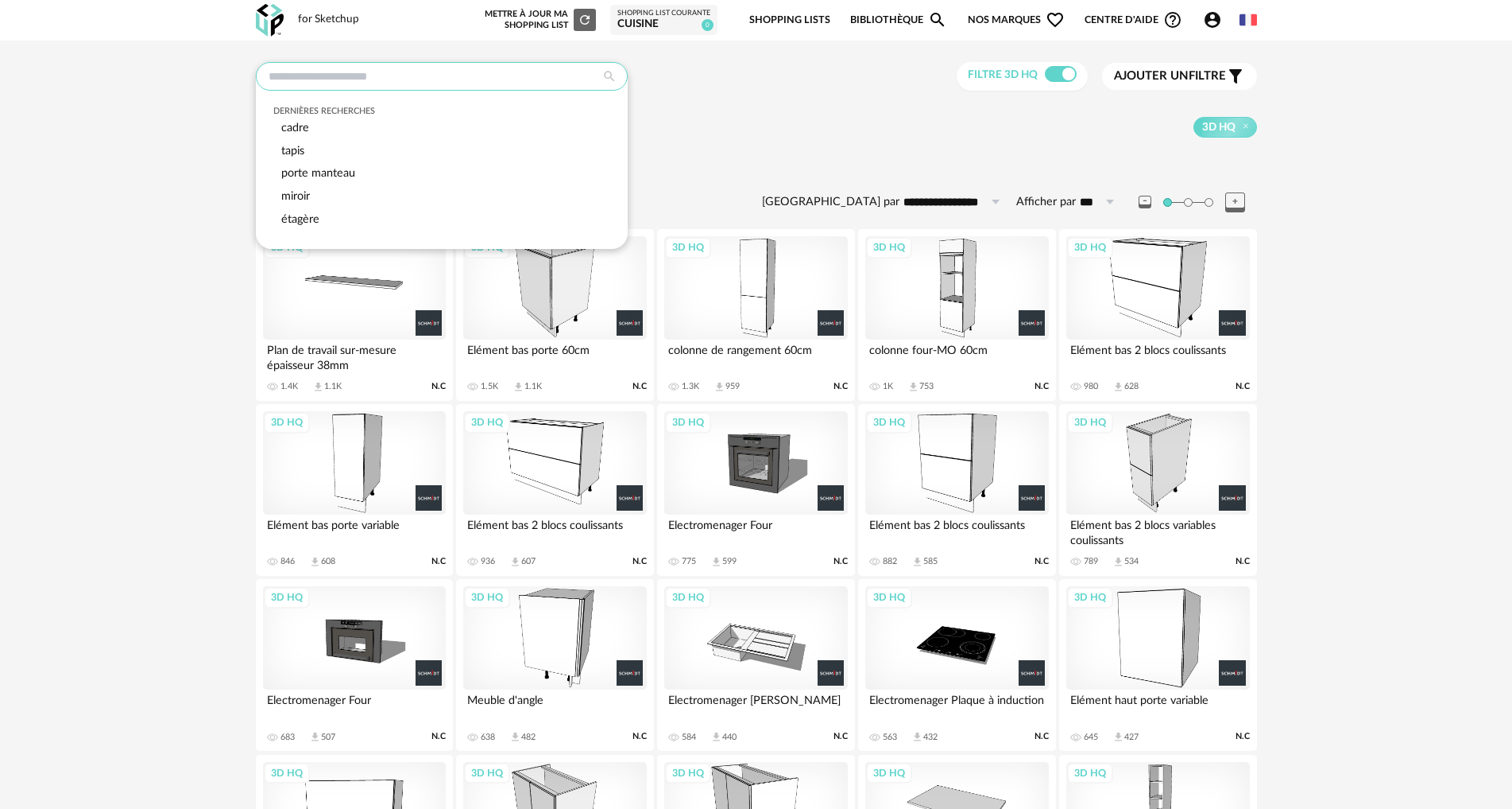
click at [474, 72] on input "text" at bounding box center [442, 76] width 372 height 28
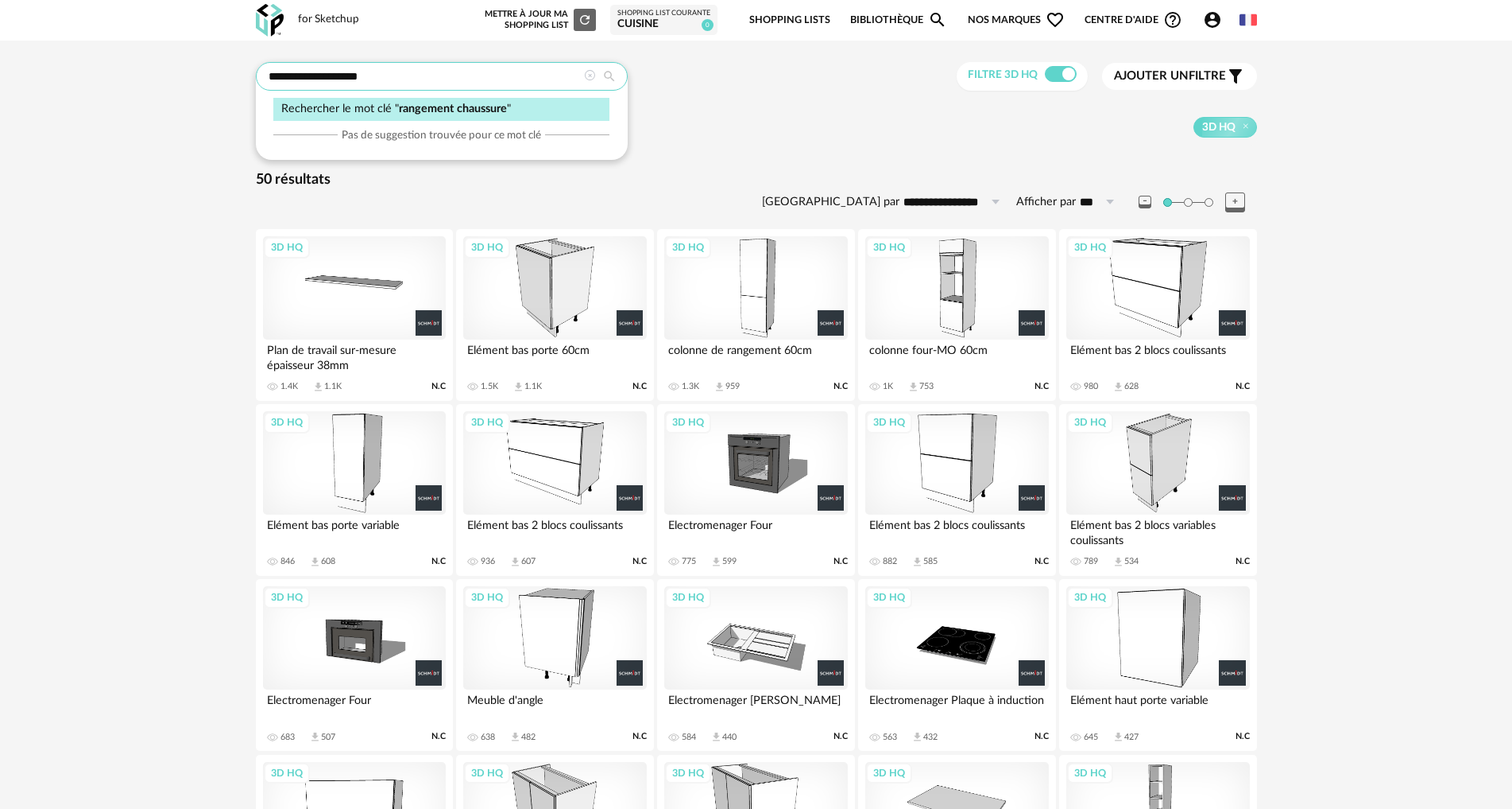
type input "**********"
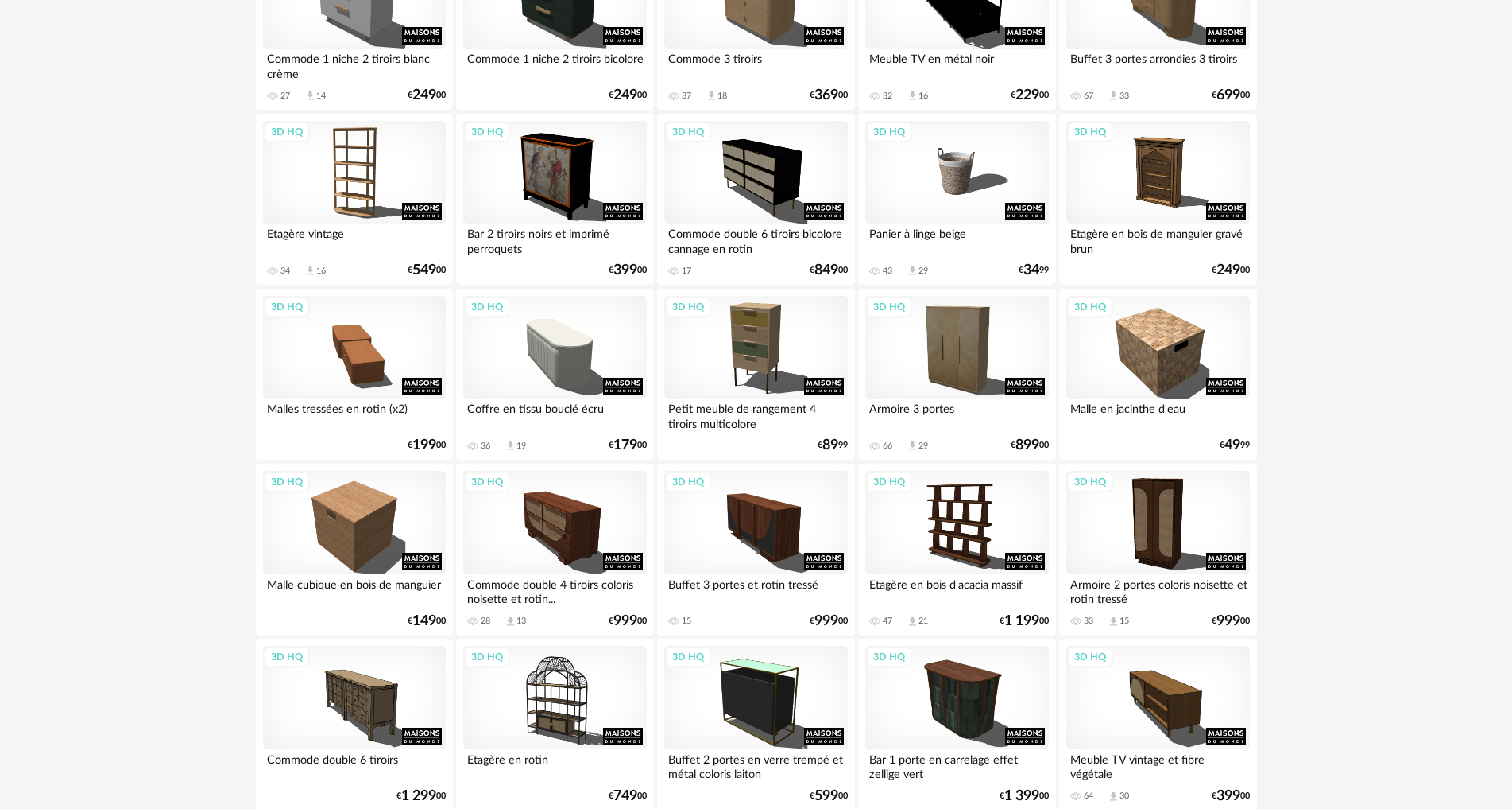
scroll to position [3025, 0]
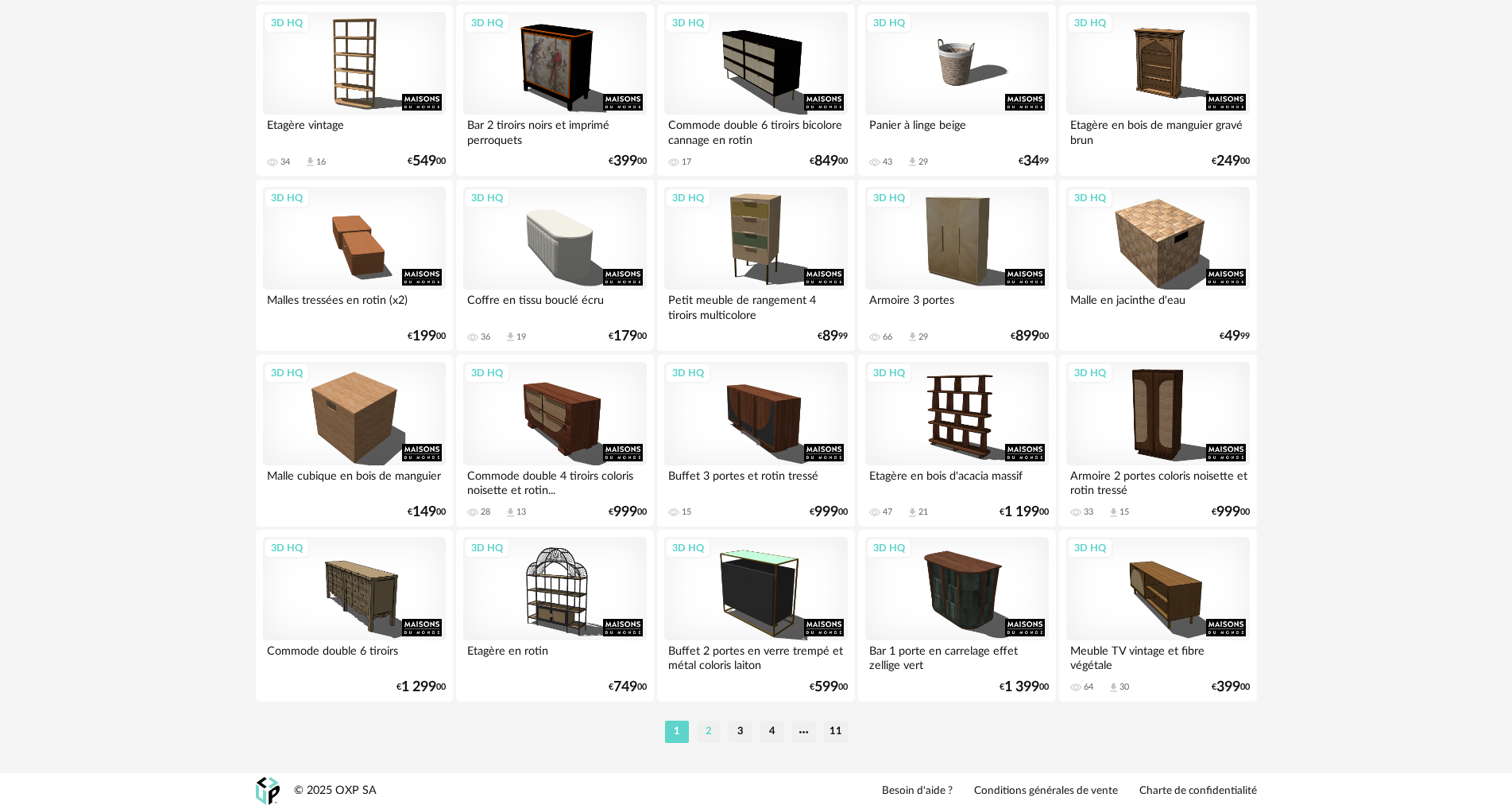
click at [706, 733] on li "2" at bounding box center [708, 731] width 24 height 22
